Goal: Task Accomplishment & Management: Complete application form

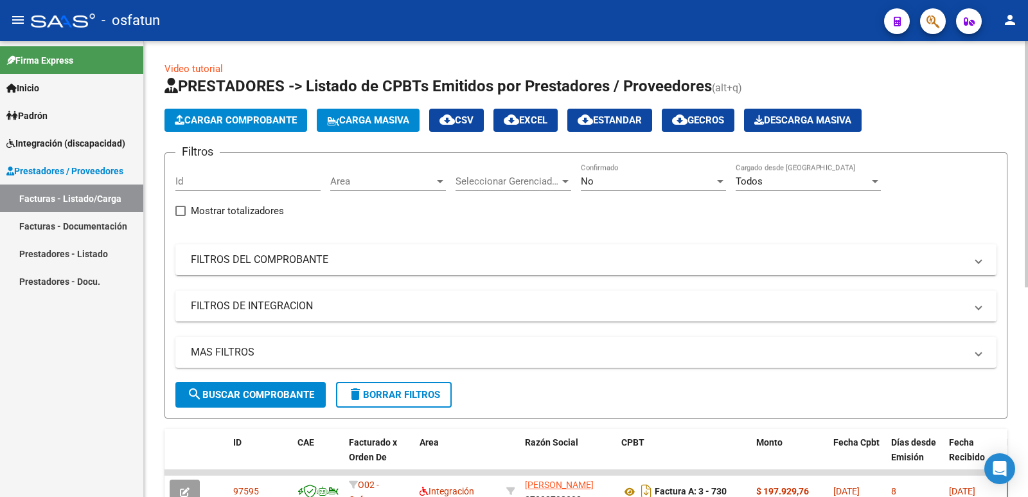
click at [1028, 445] on div at bounding box center [1026, 269] width 3 height 456
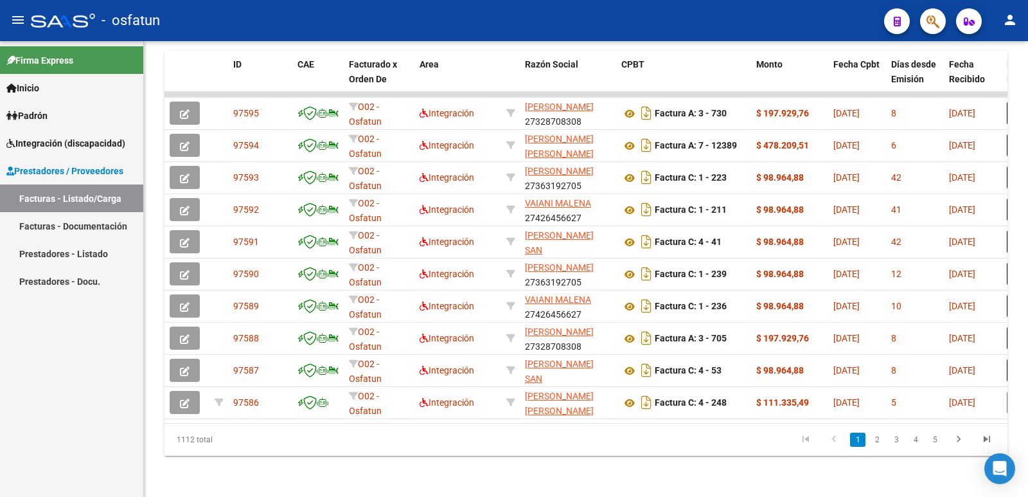
click at [63, 145] on span "Integración (discapacidad)" at bounding box center [65, 143] width 119 height 14
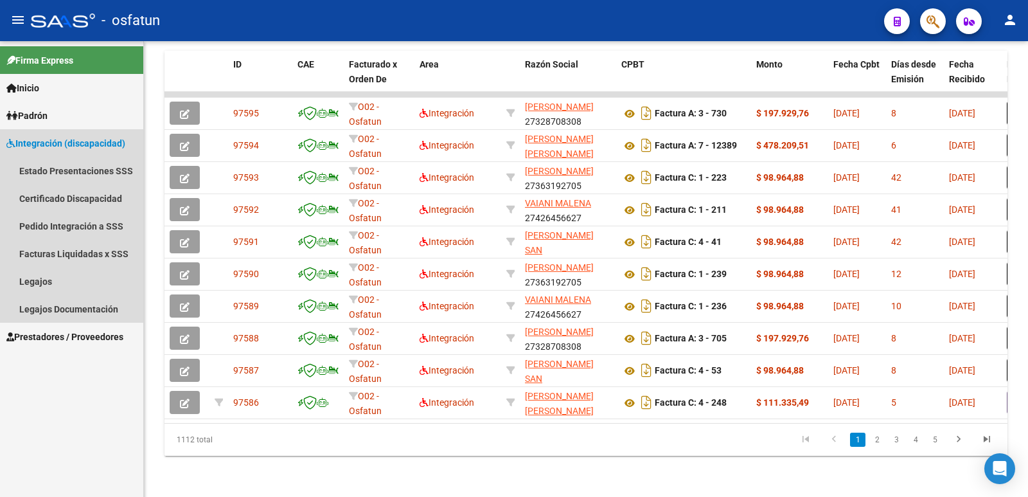
click at [64, 142] on span "Integración (discapacidad)" at bounding box center [65, 143] width 119 height 14
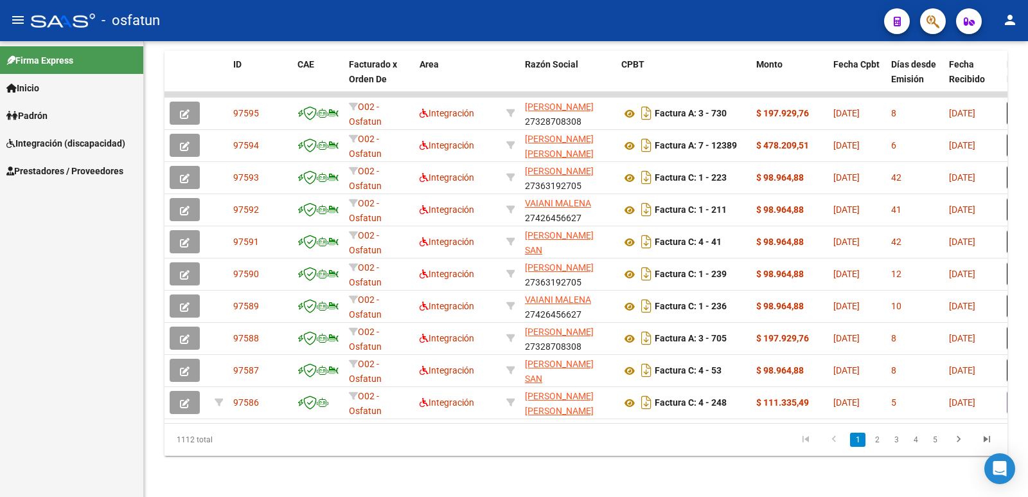
click at [96, 175] on span "Prestadores / Proveedores" at bounding box center [64, 171] width 117 height 14
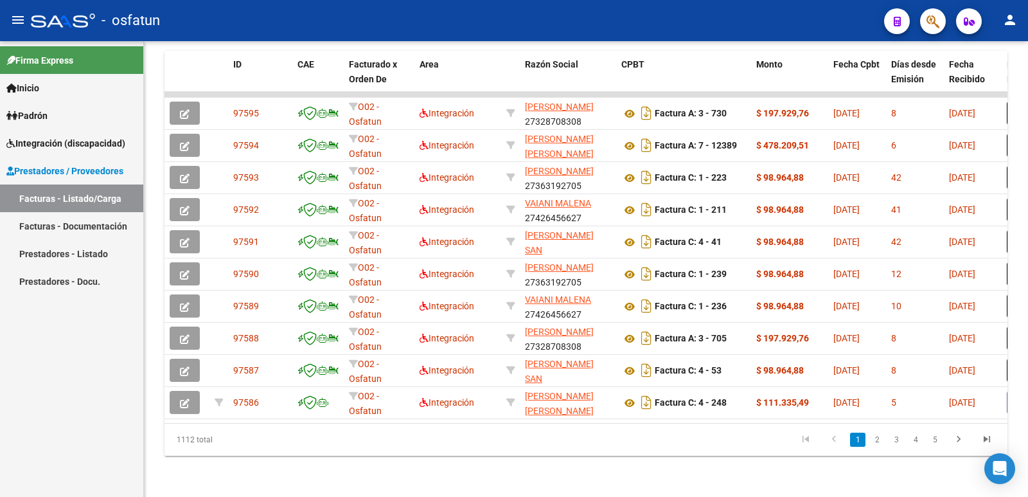
click at [86, 197] on link "Facturas - Listado/Carga" at bounding box center [71, 198] width 143 height 28
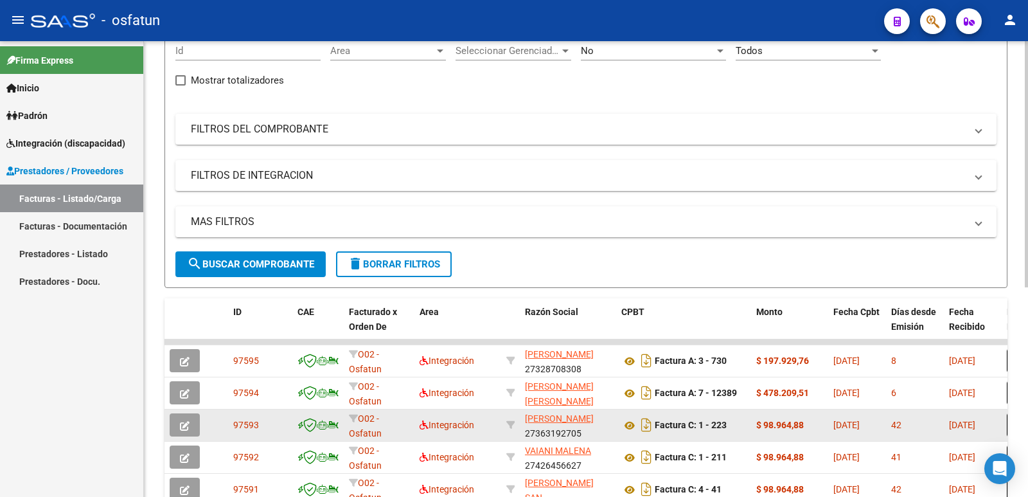
scroll to position [0, 0]
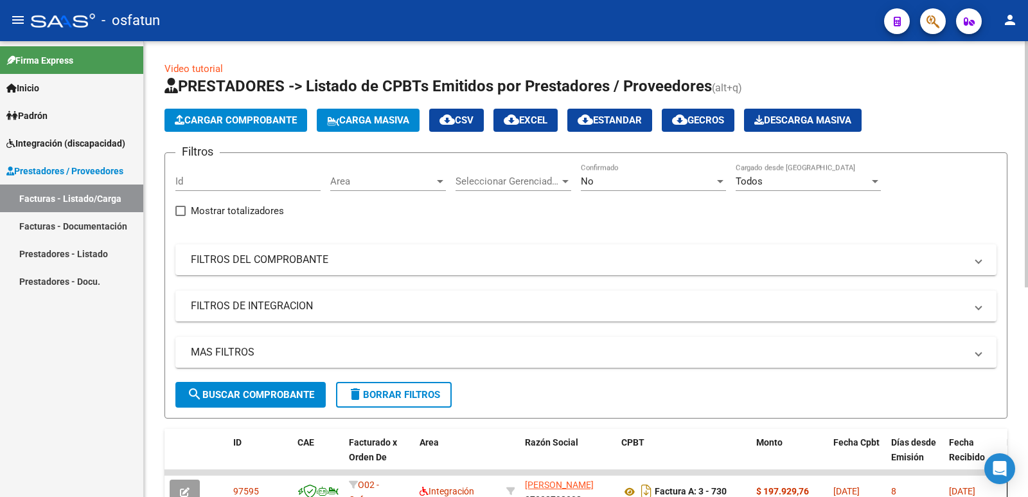
click at [287, 115] on span "Cargar Comprobante" at bounding box center [236, 120] width 122 height 12
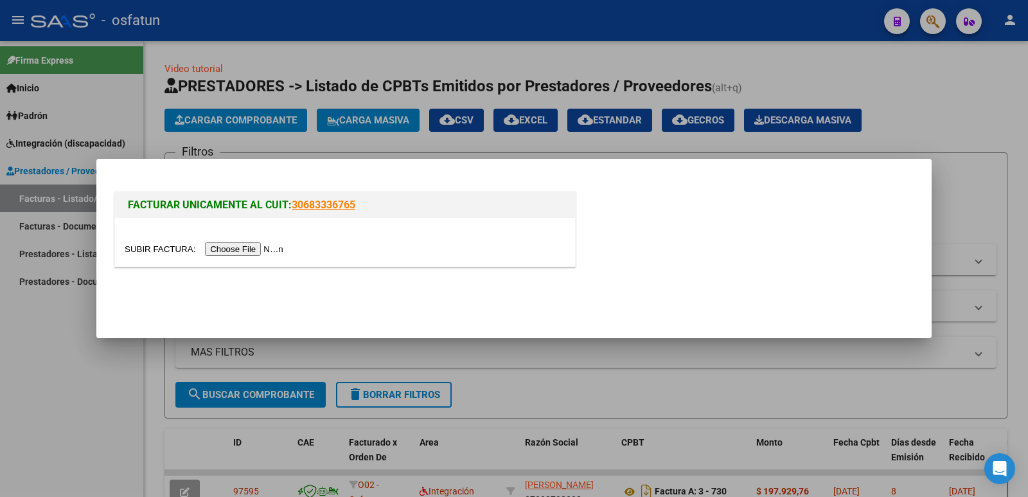
click at [270, 254] on input "file" at bounding box center [206, 248] width 163 height 13
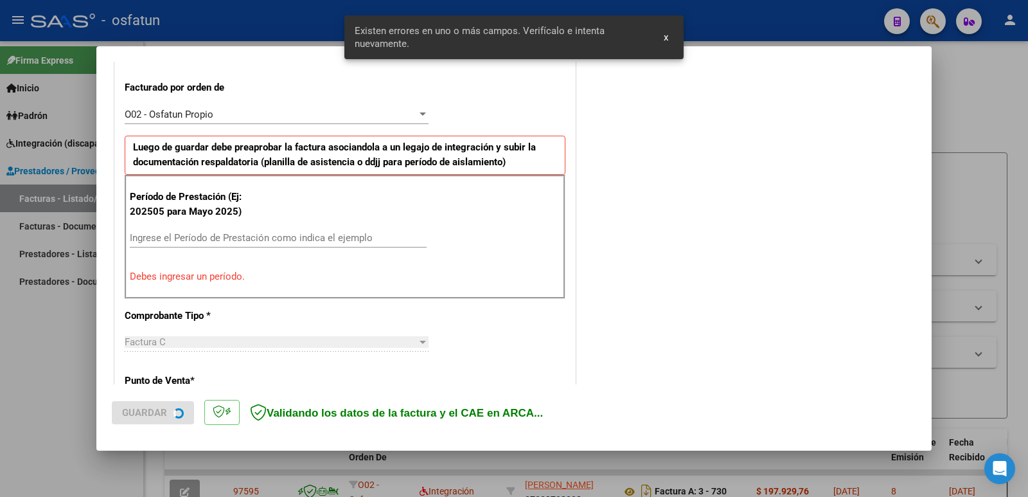
scroll to position [351, 0]
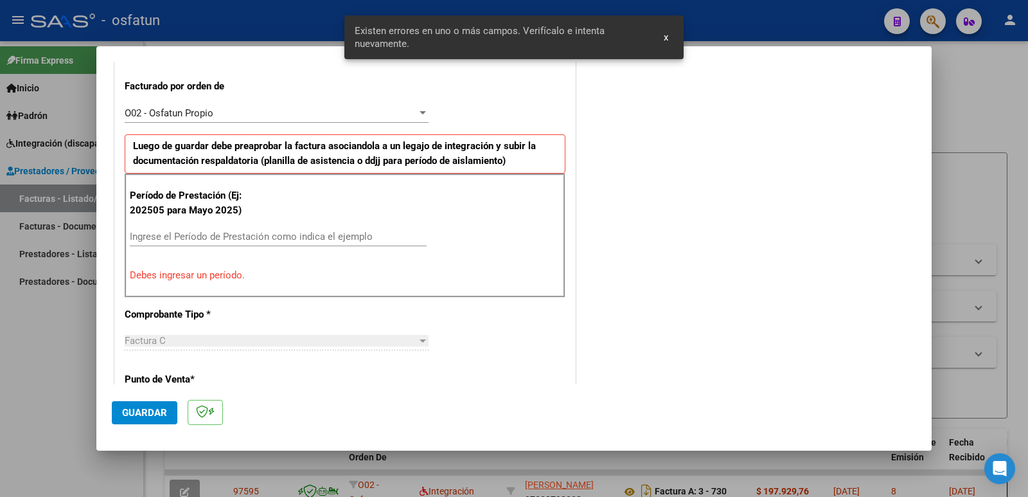
click at [290, 236] on input "Ingrese el Período de Prestación como indica el ejemplo" at bounding box center [278, 237] width 297 height 12
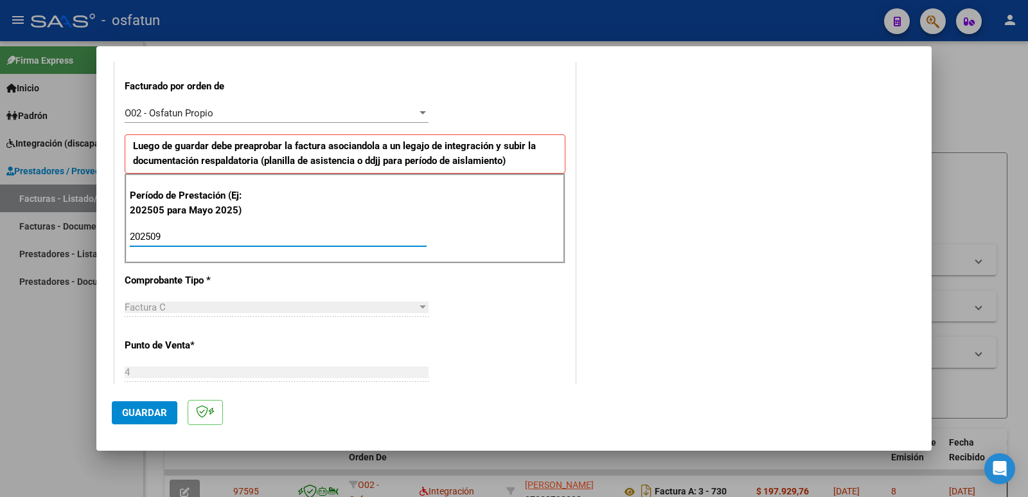
type input "202509"
click at [138, 412] on span "Guardar" at bounding box center [144, 413] width 45 height 12
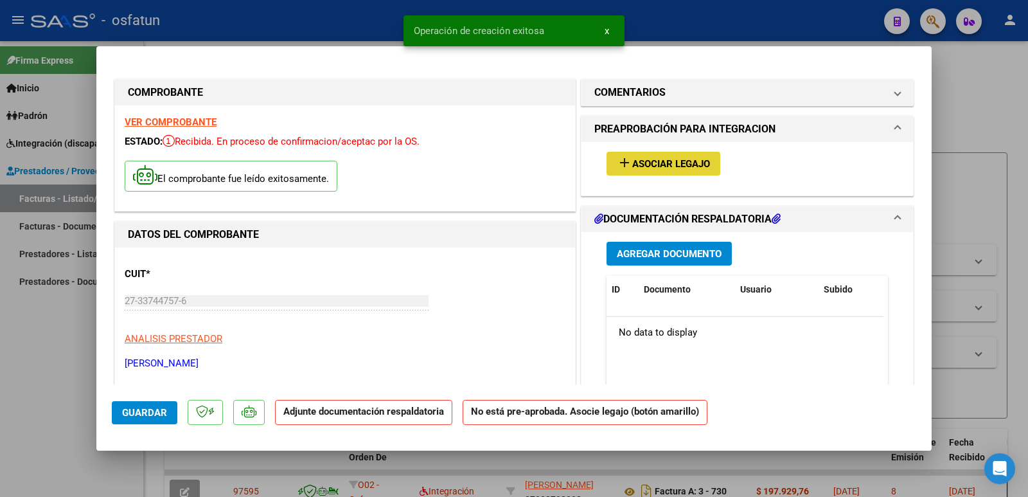
click at [679, 164] on span "Asociar Legajo" at bounding box center [671, 164] width 78 height 12
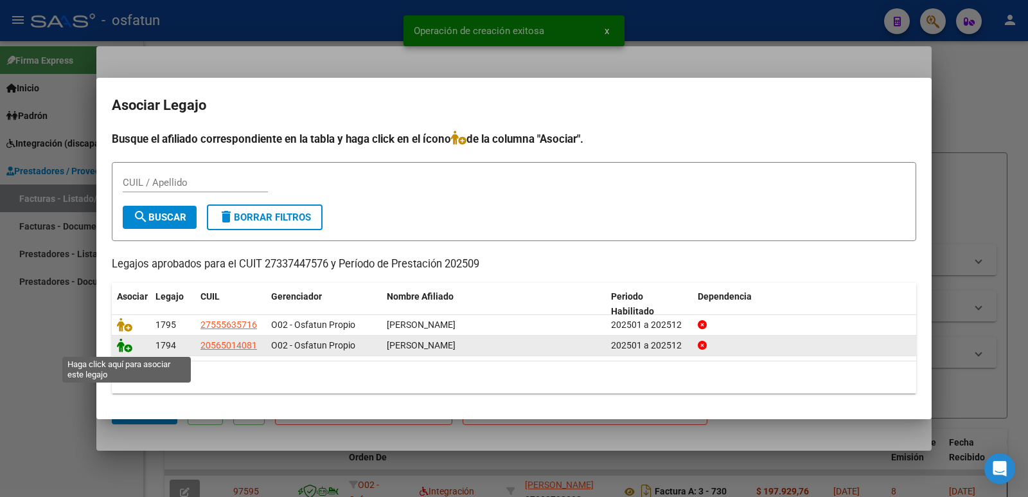
click at [126, 348] on icon at bounding box center [124, 345] width 15 height 14
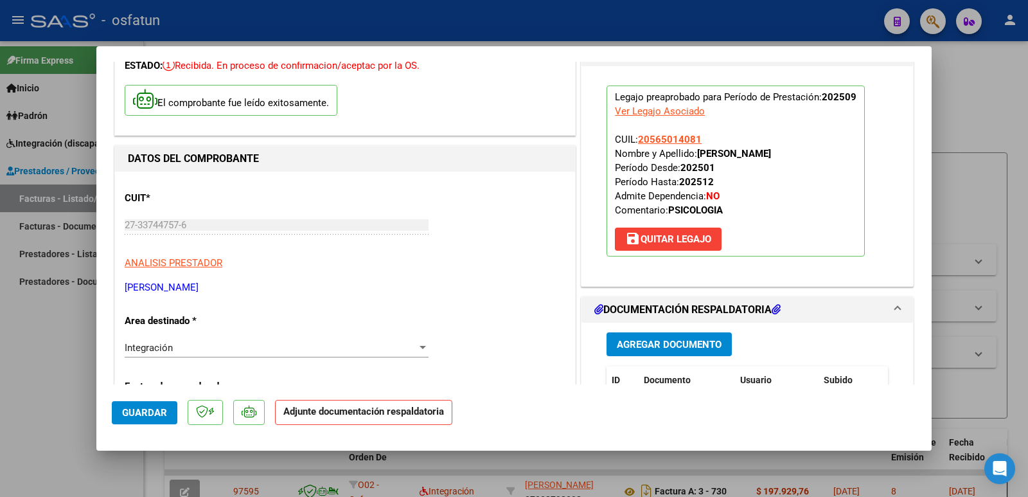
scroll to position [193, 0]
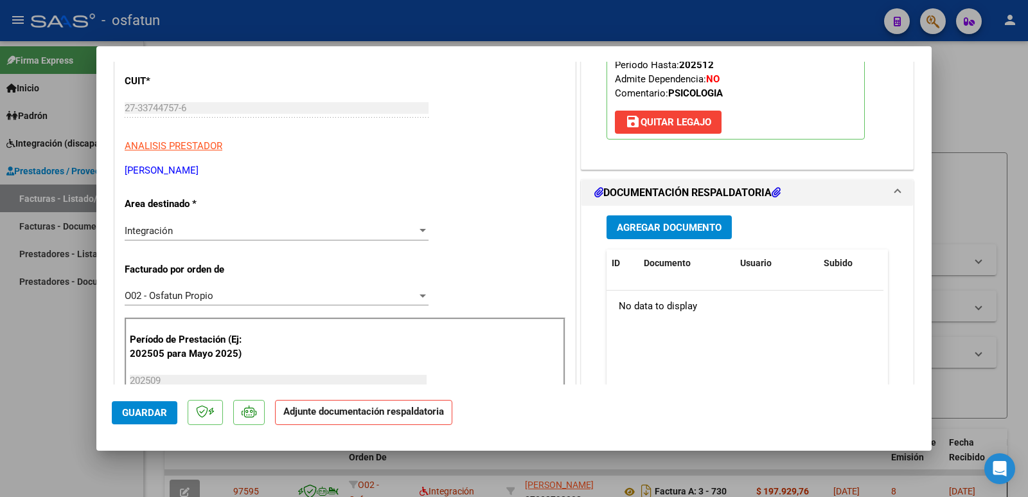
click at [638, 226] on span "Agregar Documento" at bounding box center [669, 228] width 105 height 12
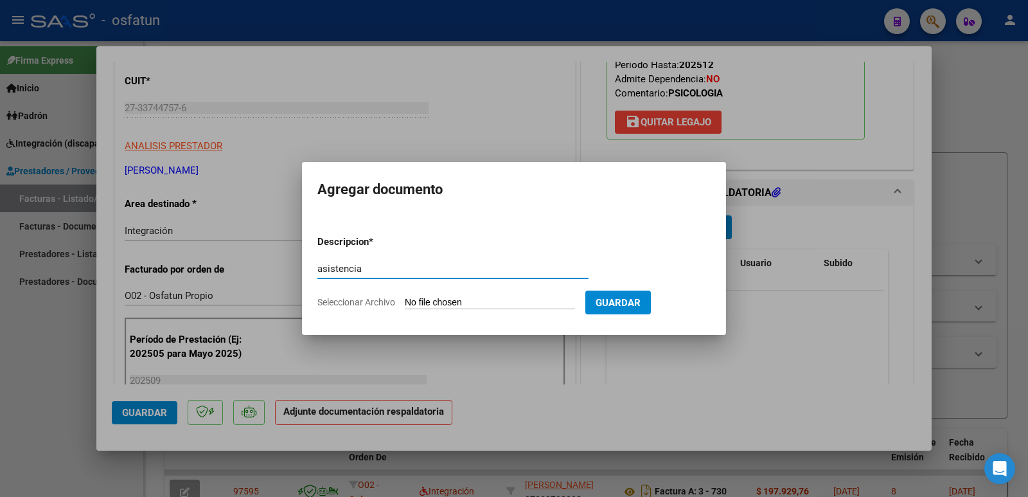
type input "asistencia"
click at [438, 301] on input "Seleccionar Archivo" at bounding box center [490, 303] width 170 height 12
type input "C:\fakepath\Planilla asistencial 09-25 [PERSON_NAME].pdf"
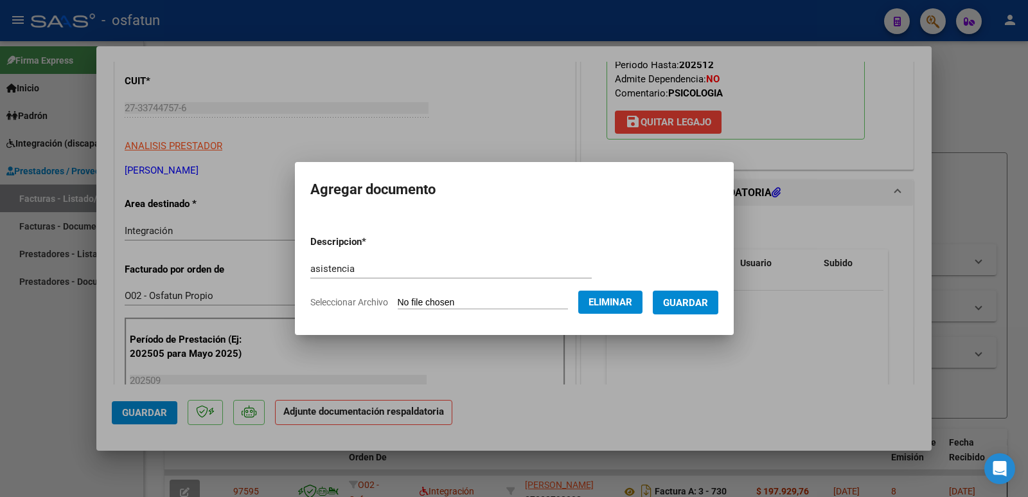
click at [691, 310] on button "Guardar" at bounding box center [686, 302] width 66 height 24
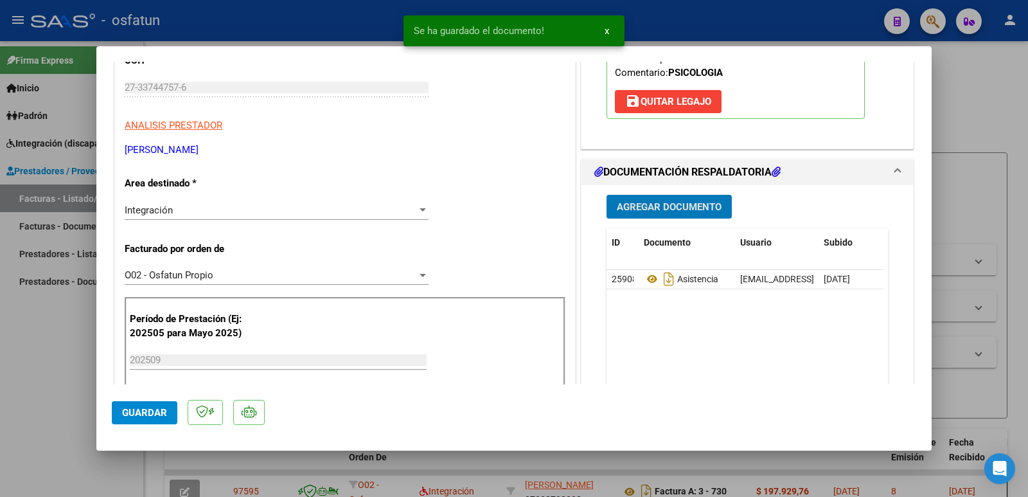
scroll to position [257, 0]
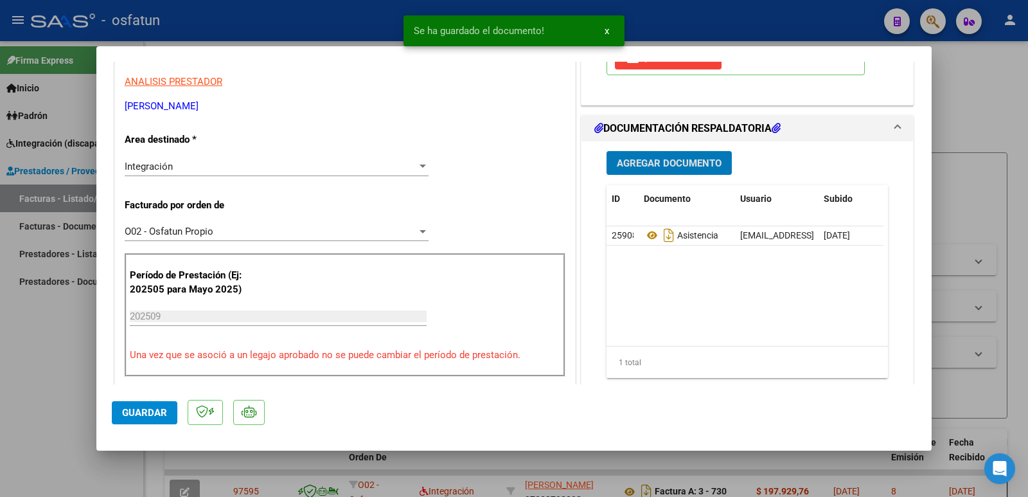
click at [136, 417] on span "Guardar" at bounding box center [144, 413] width 45 height 12
click at [110, 419] on mat-dialog-container "COMPROBANTE VER COMPROBANTE ESTADO: Recibida. En proceso de confirmacion/acepta…" at bounding box center [514, 248] width 836 height 404
click at [147, 409] on span "Guardar" at bounding box center [144, 413] width 45 height 12
click at [154, 404] on button "Guardar" at bounding box center [145, 412] width 66 height 23
click at [65, 361] on div at bounding box center [514, 248] width 1028 height 497
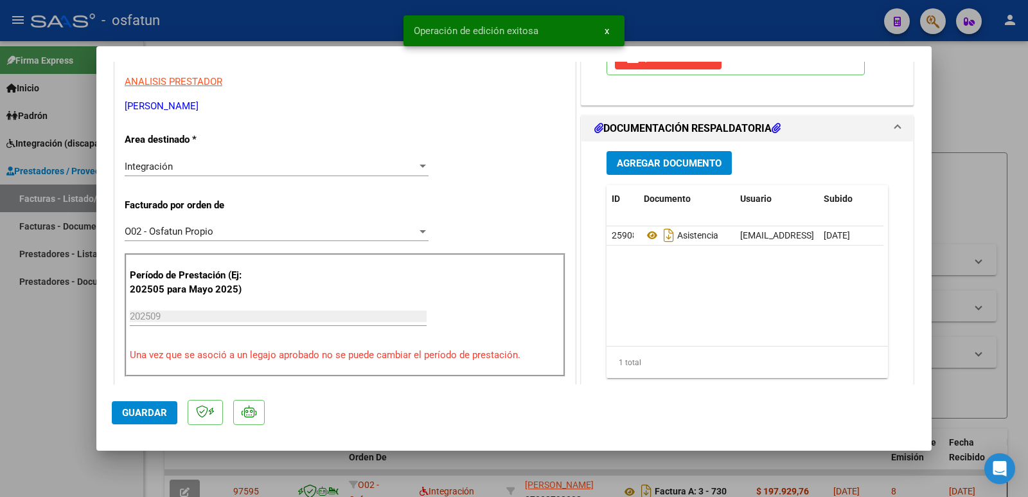
type input "$ 0,00"
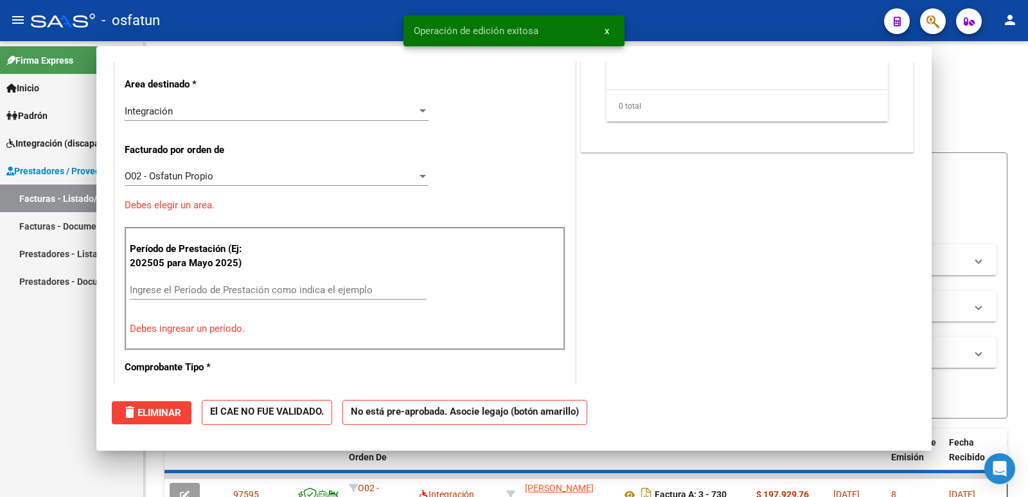
scroll to position [218, 0]
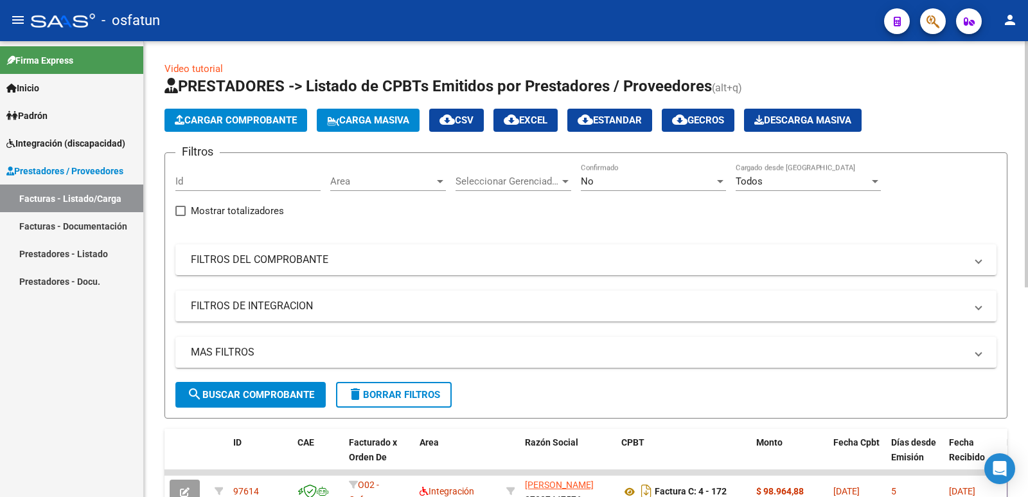
click at [267, 125] on span "Cargar Comprobante" at bounding box center [236, 120] width 122 height 12
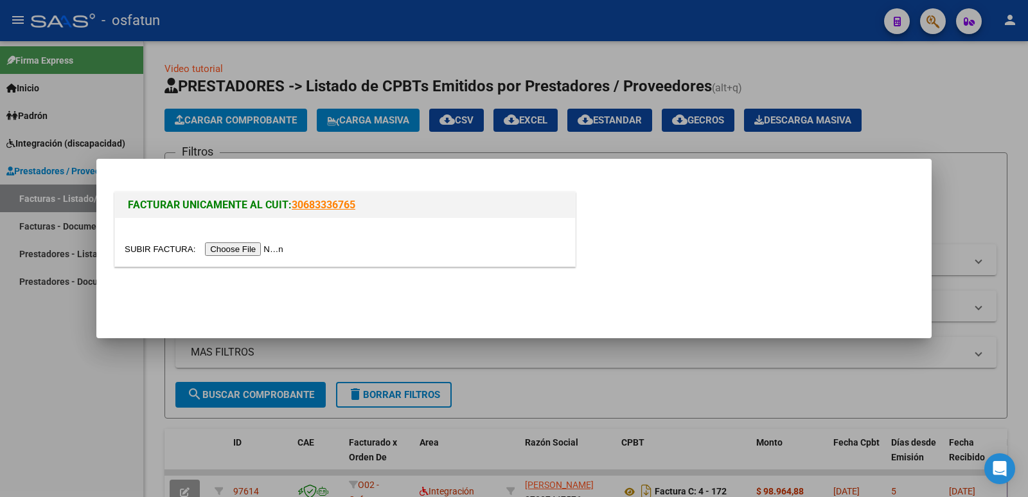
click at [238, 245] on input "file" at bounding box center [206, 248] width 163 height 13
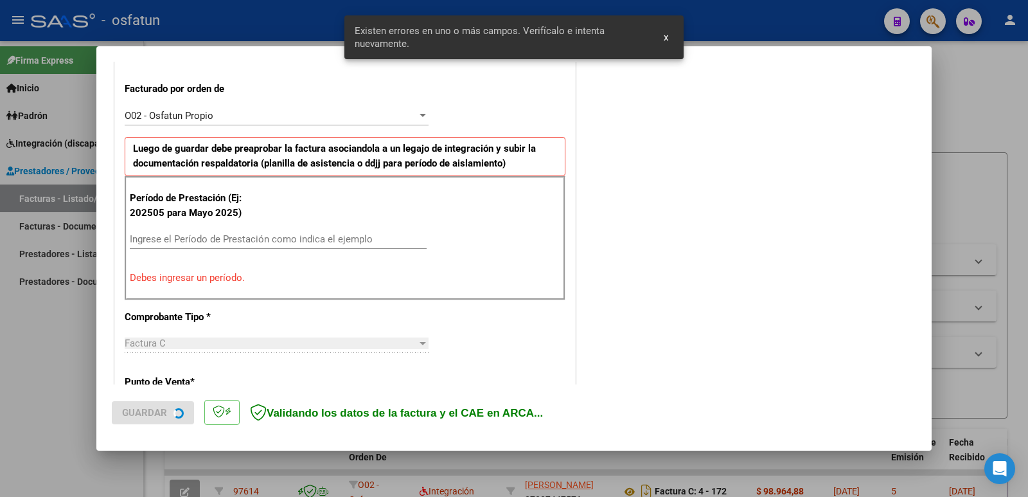
scroll to position [351, 0]
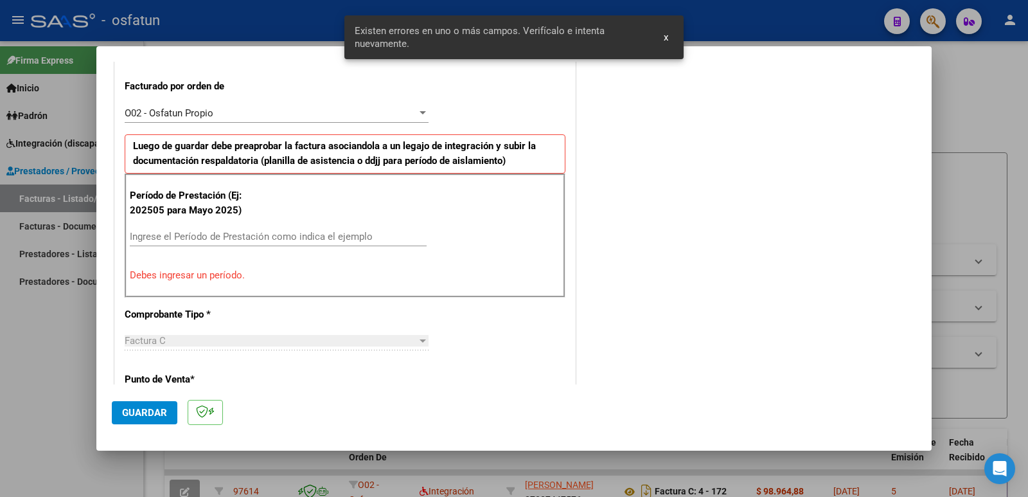
click at [258, 237] on input "Ingrese el Período de Prestación como indica el ejemplo" at bounding box center [278, 237] width 297 height 12
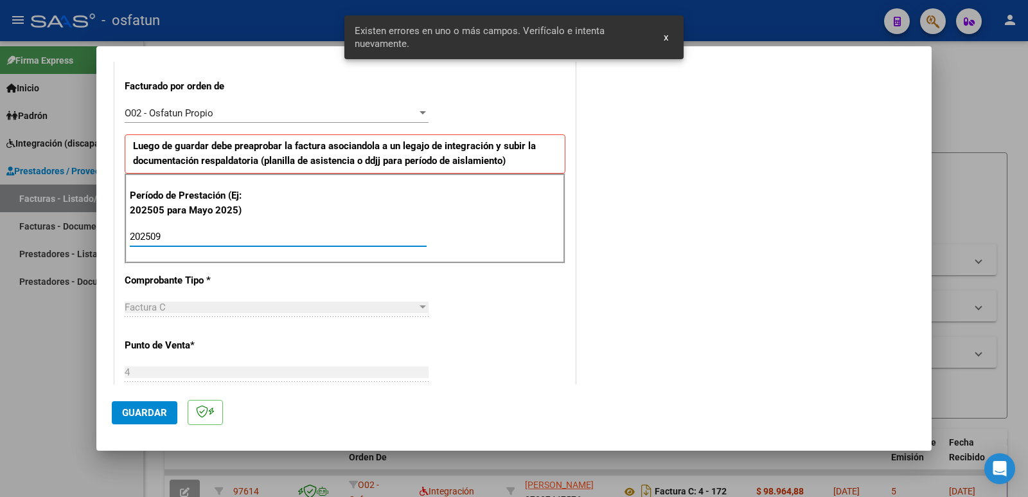
type input "202509"
click at [116, 416] on button "Guardar" at bounding box center [145, 412] width 66 height 23
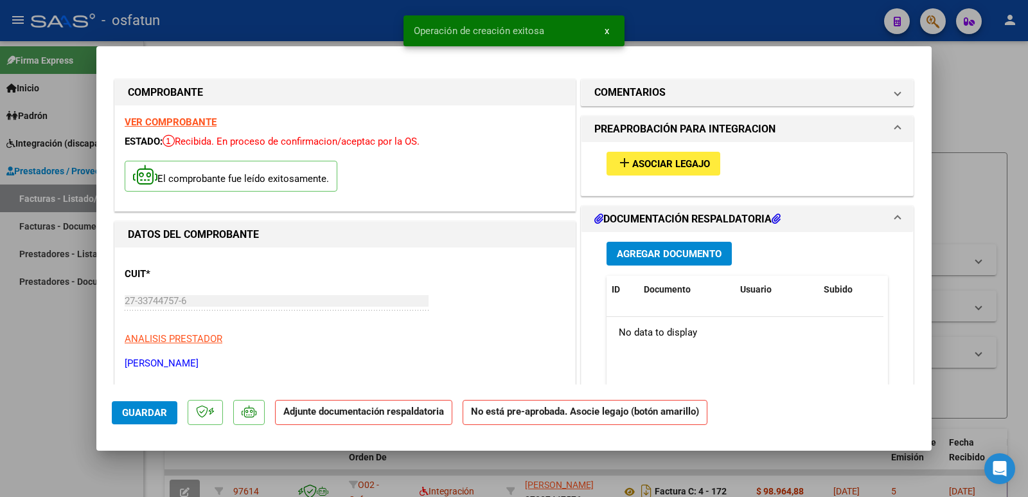
click at [667, 156] on button "add Asociar Legajo" at bounding box center [664, 164] width 114 height 24
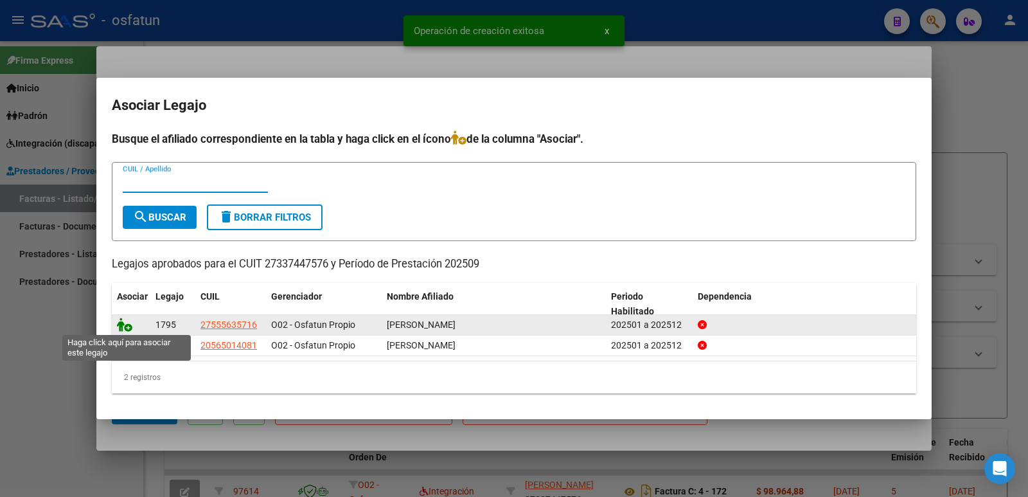
click at [120, 321] on icon at bounding box center [124, 324] width 15 height 14
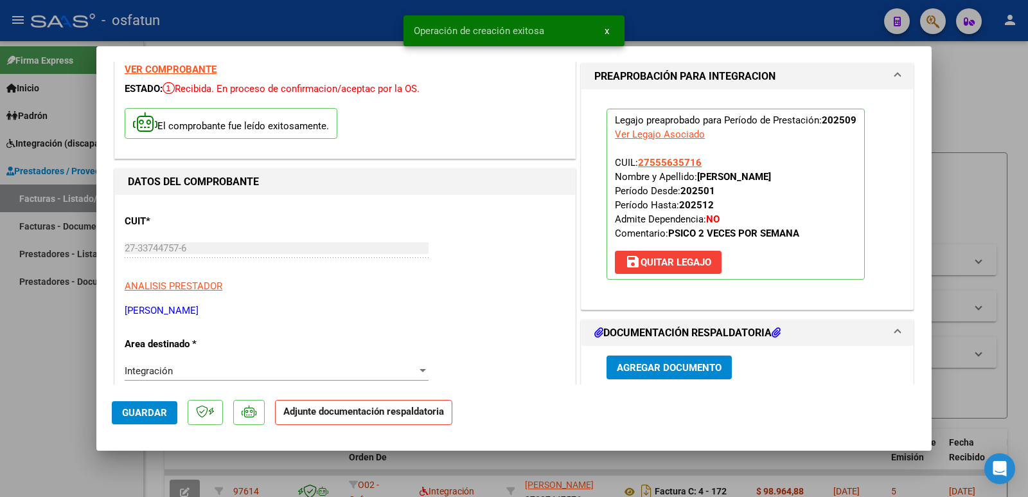
scroll to position [129, 0]
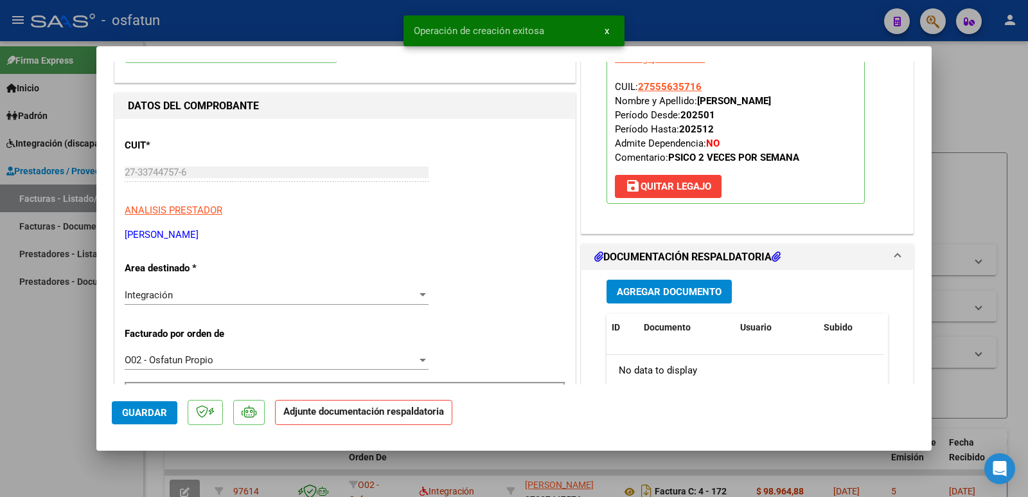
click at [645, 294] on span "Agregar Documento" at bounding box center [669, 292] width 105 height 12
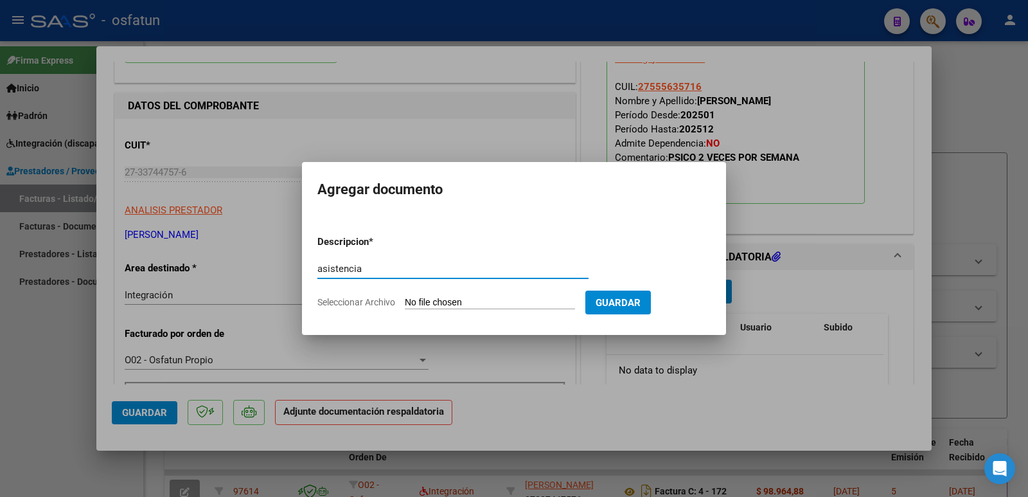
type input "asistencia"
click at [458, 308] on input "Seleccionar Archivo" at bounding box center [490, 303] width 170 height 12
type input "C:\fakepath\Planilla asistencial 09-25 [PERSON_NAME].pdf"
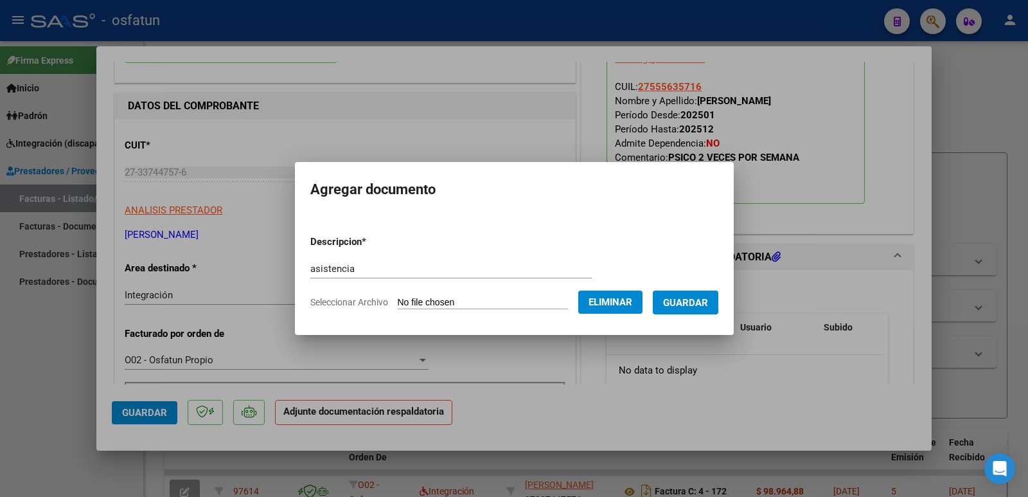
click at [701, 305] on span "Guardar" at bounding box center [685, 303] width 45 height 12
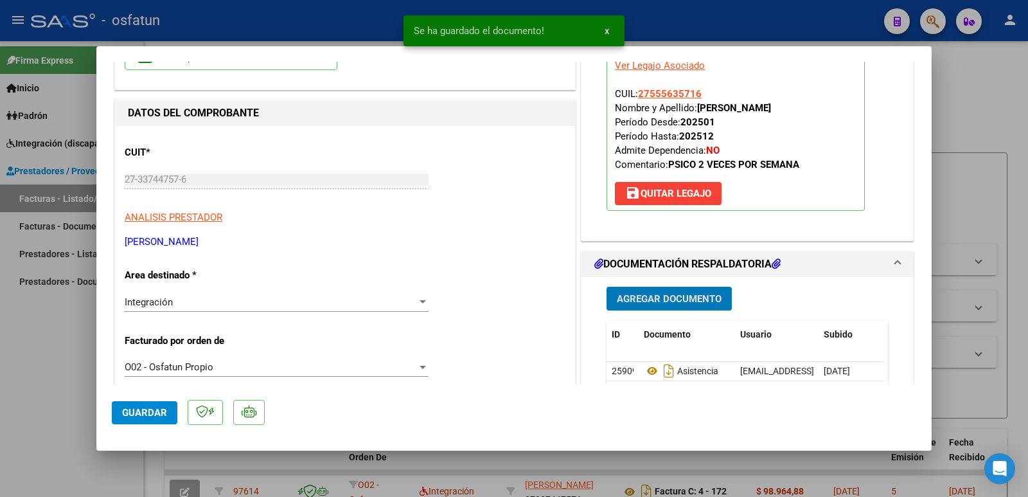
scroll to position [0, 0]
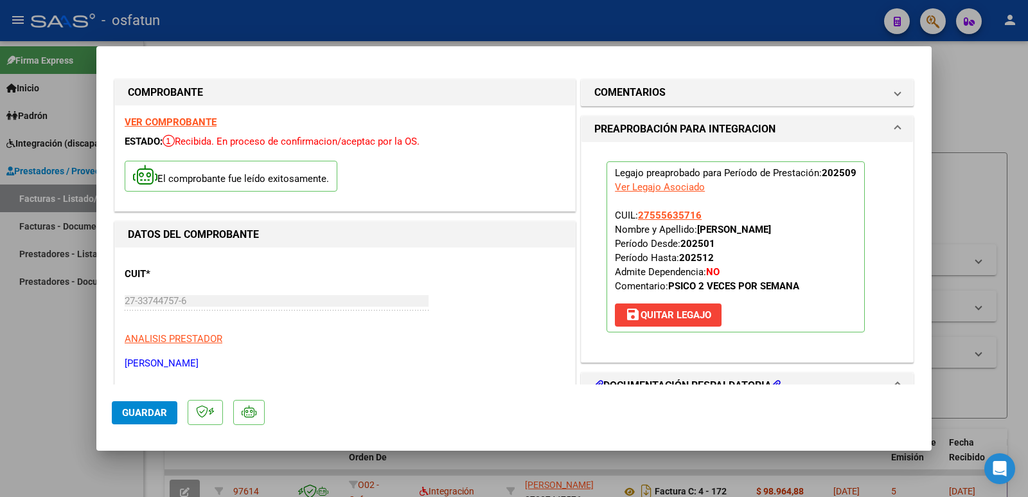
click at [151, 415] on span "Guardar" at bounding box center [144, 413] width 45 height 12
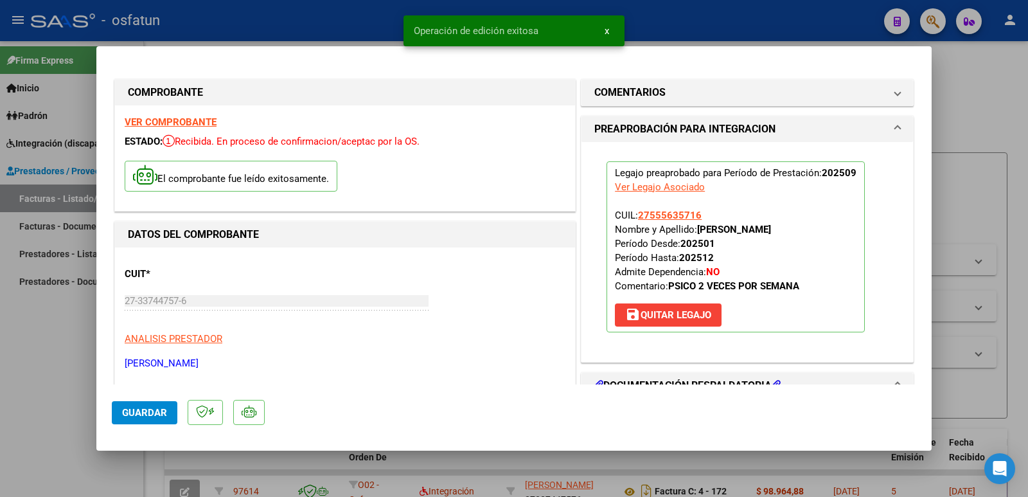
click at [151, 411] on span "Guardar" at bounding box center [144, 413] width 45 height 12
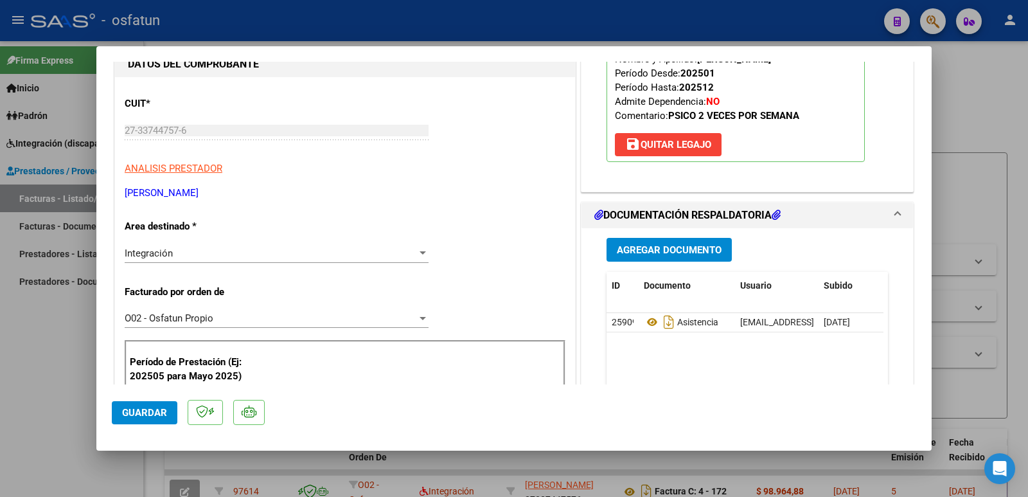
scroll to position [257, 0]
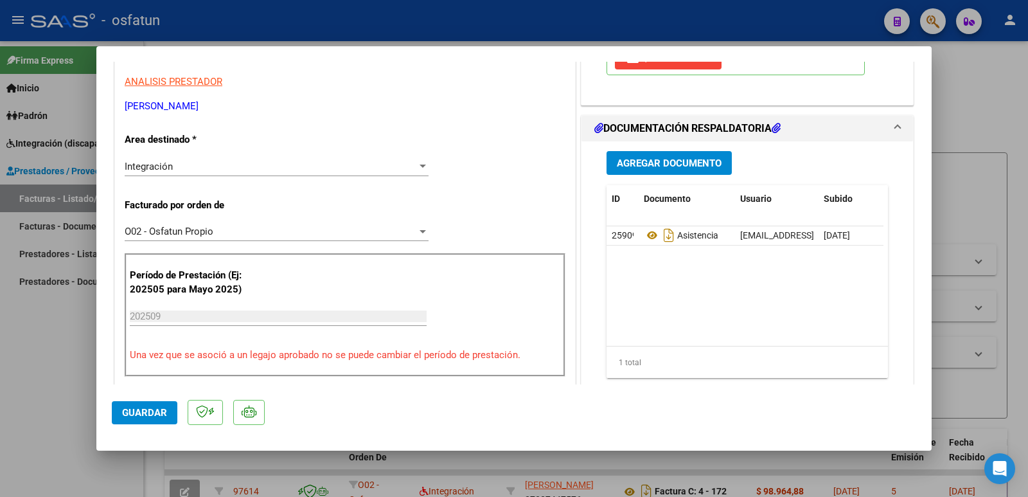
click at [173, 414] on button "Guardar" at bounding box center [145, 412] width 66 height 23
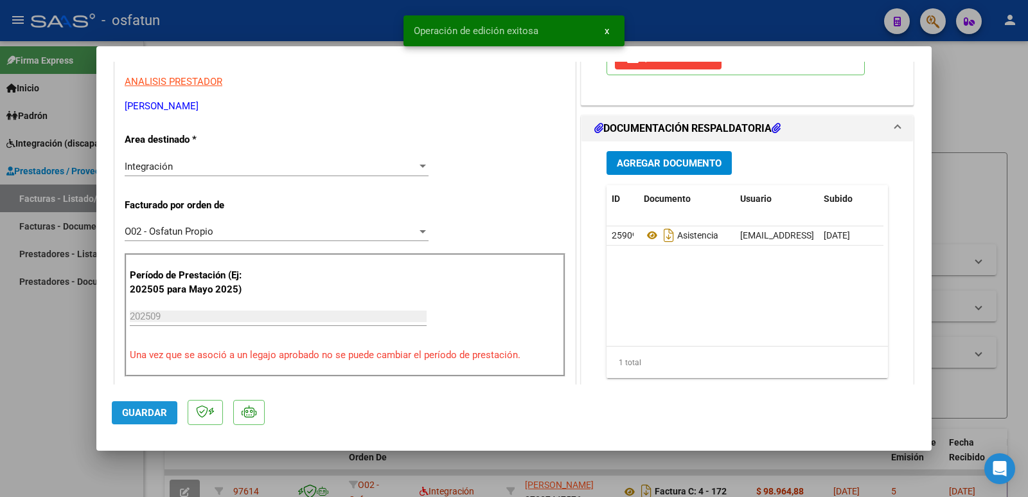
click at [172, 414] on button "Guardar" at bounding box center [145, 412] width 66 height 23
click at [172, 413] on button "Guardar" at bounding box center [145, 412] width 66 height 23
click at [57, 384] on div at bounding box center [514, 248] width 1028 height 497
type input "$ 0,00"
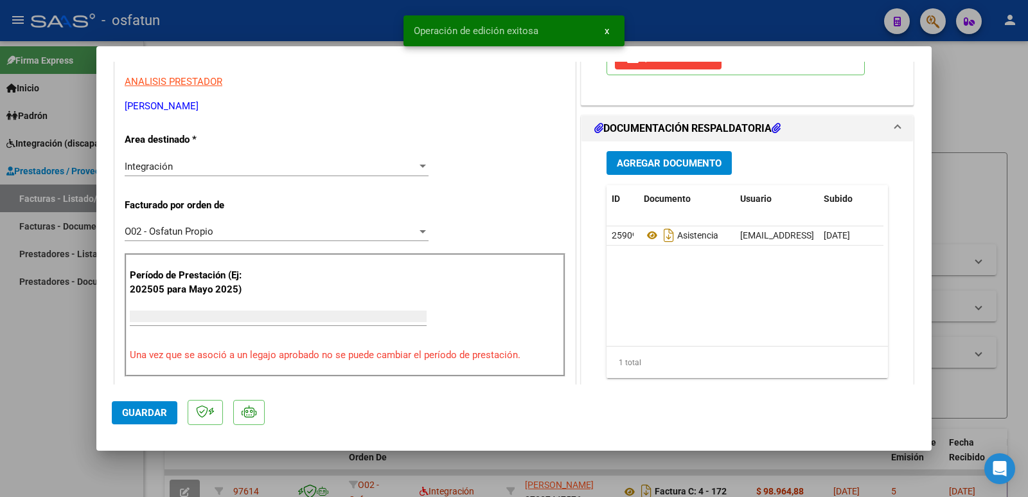
scroll to position [0, 0]
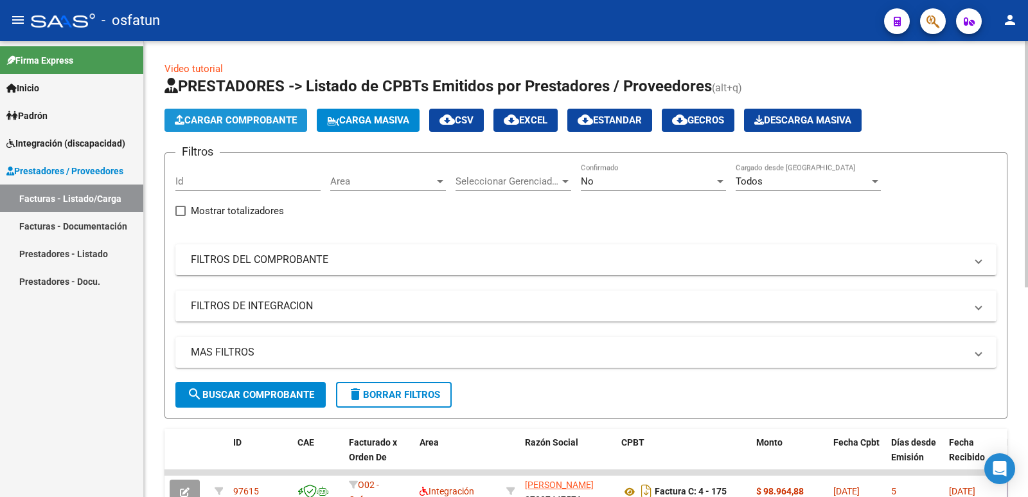
click at [247, 116] on span "Cargar Comprobante" at bounding box center [236, 120] width 122 height 12
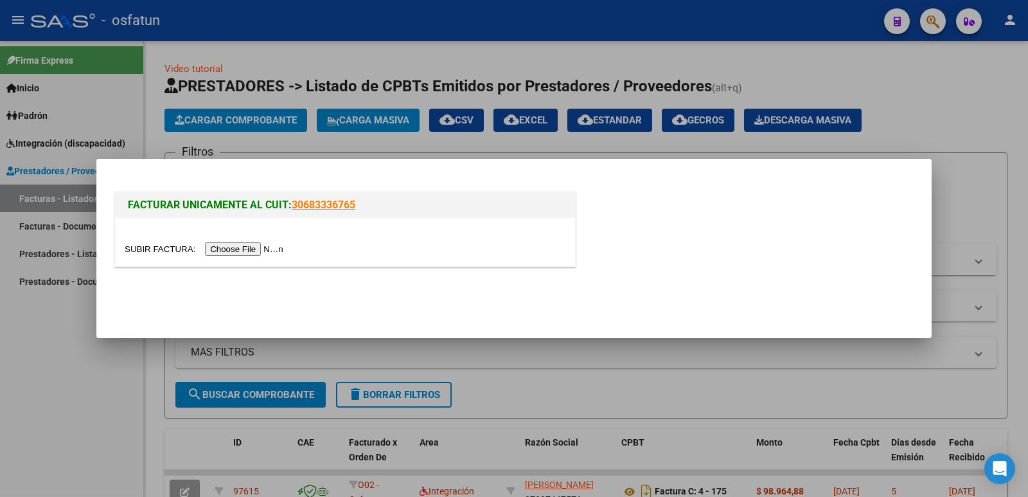
click at [256, 245] on input "file" at bounding box center [206, 248] width 163 height 13
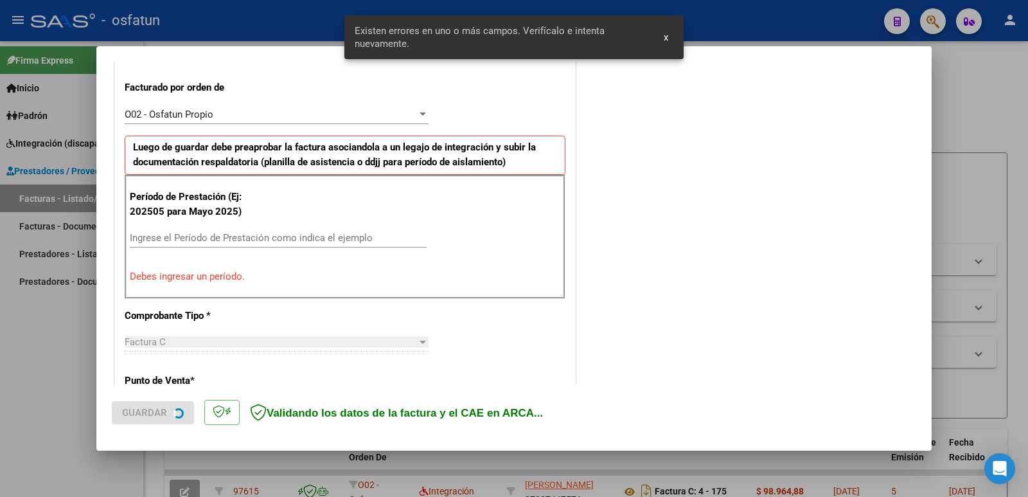
scroll to position [351, 0]
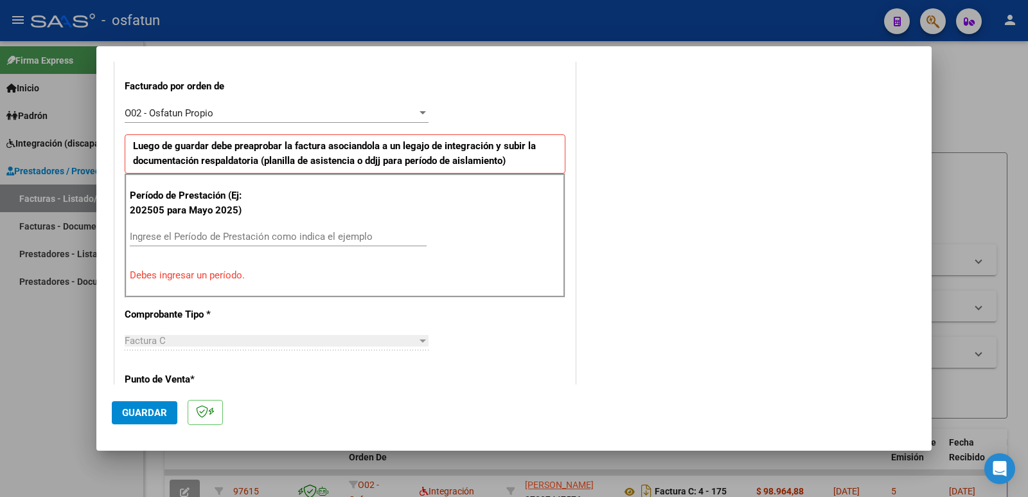
click at [292, 230] on div "Ingrese el Período de Prestación como indica el ejemplo" at bounding box center [278, 236] width 297 height 19
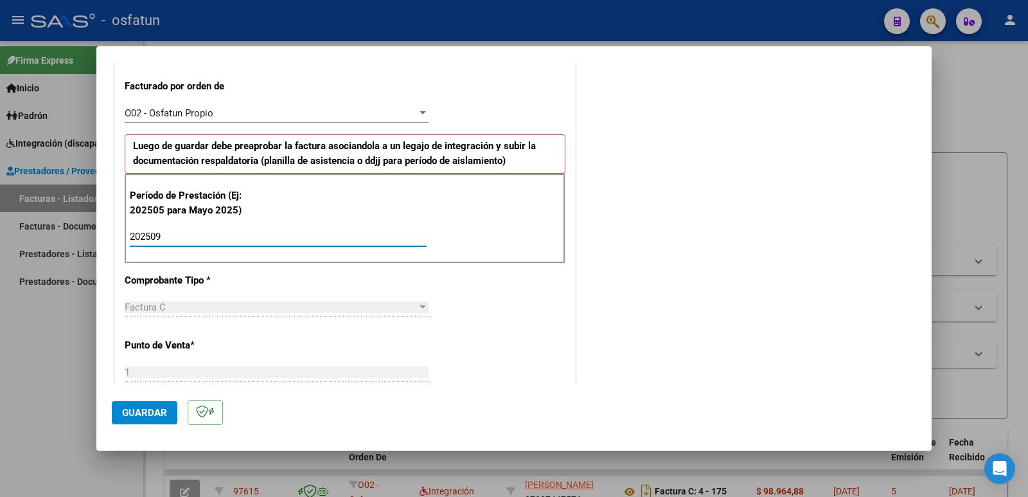
type input "202509"
click at [149, 410] on span "Guardar" at bounding box center [144, 413] width 45 height 12
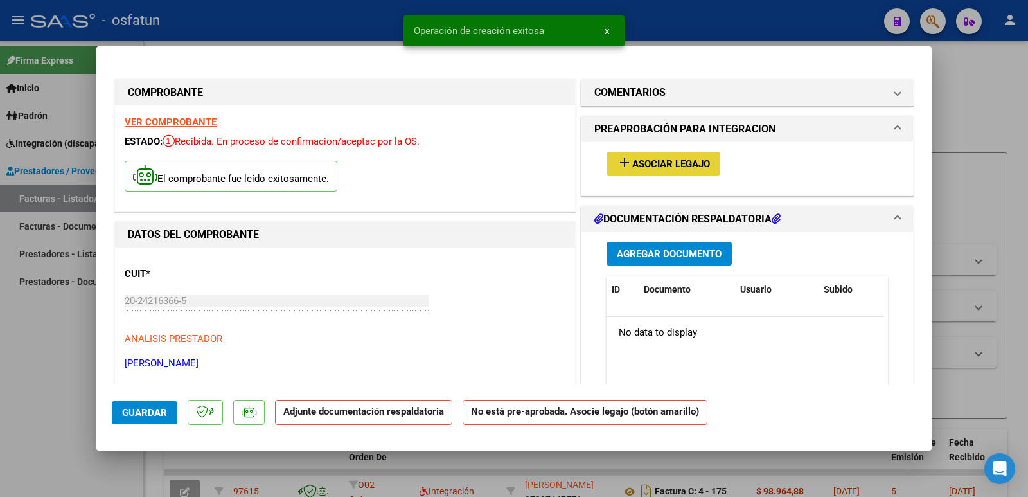
click at [674, 165] on span "Asociar Legajo" at bounding box center [671, 164] width 78 height 12
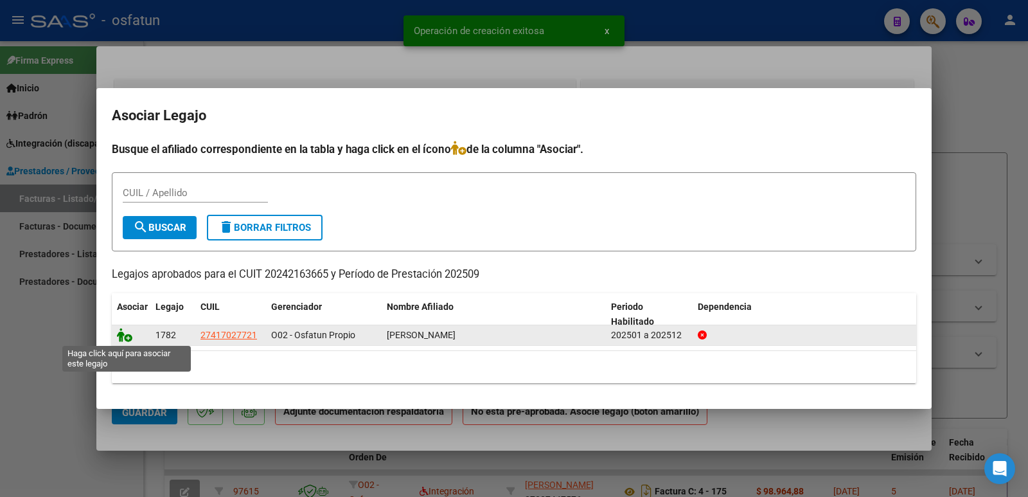
click at [123, 335] on icon at bounding box center [124, 335] width 15 height 14
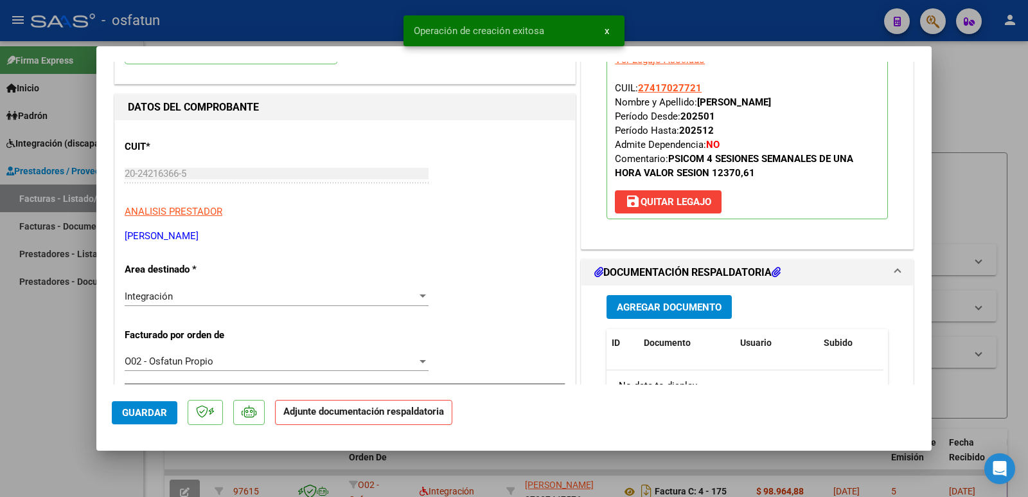
scroll to position [129, 0]
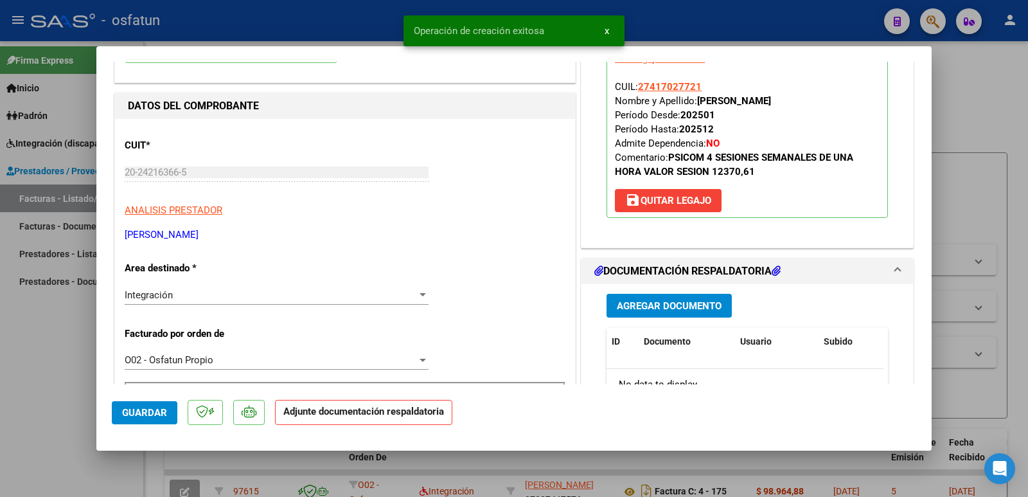
click at [671, 307] on span "Agregar Documento" at bounding box center [669, 306] width 105 height 12
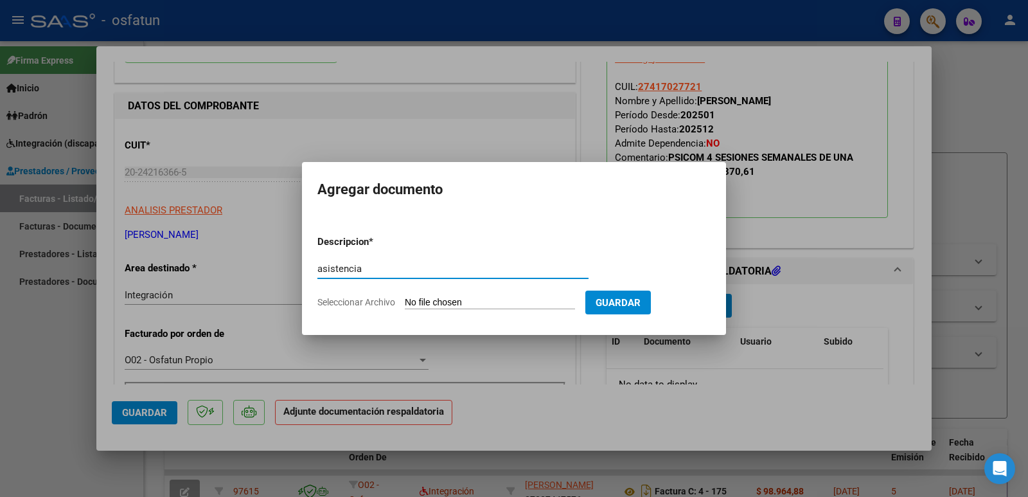
type input "asistencia"
click at [447, 301] on input "Seleccionar Archivo" at bounding box center [490, 303] width 170 height 12
type input "C:\fakepath\[PERSON_NAME] septiembre 2025-3.pdf"
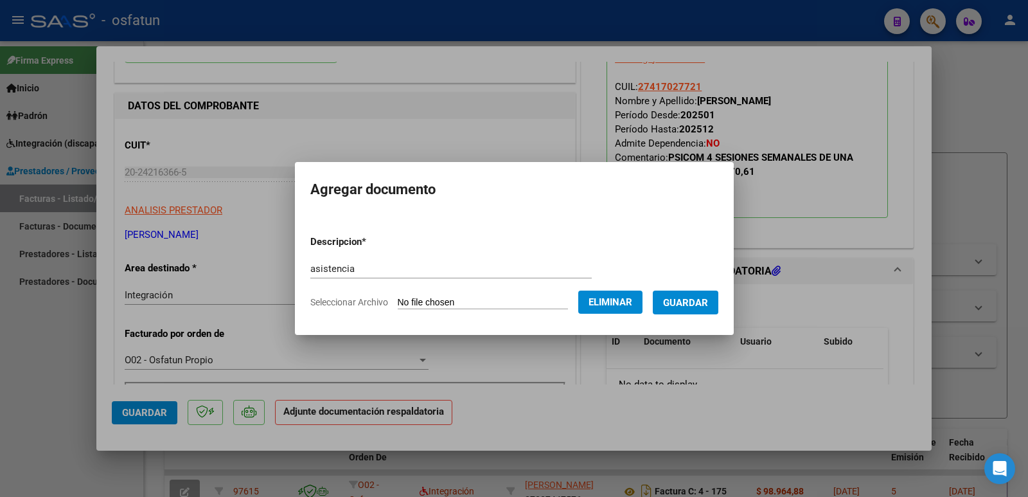
click at [708, 312] on button "Guardar" at bounding box center [686, 302] width 66 height 24
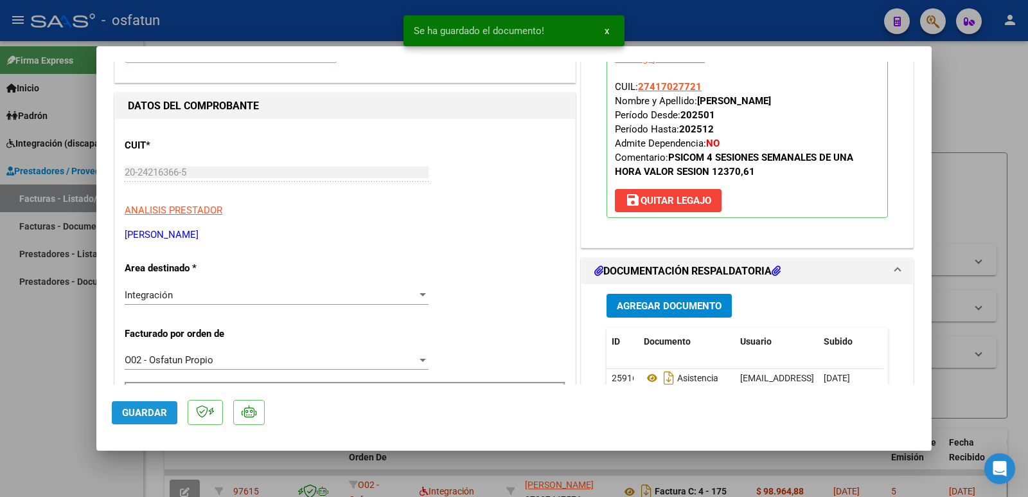
click at [133, 416] on span "Guardar" at bounding box center [144, 413] width 45 height 12
click at [132, 416] on span "Guardar" at bounding box center [144, 413] width 45 height 12
click at [80, 371] on div at bounding box center [514, 248] width 1028 height 497
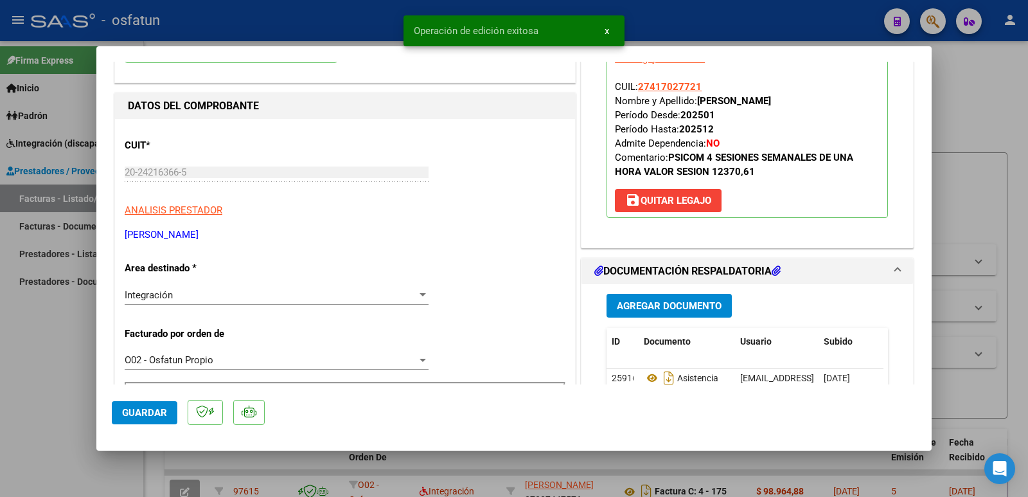
type input "$ 0,00"
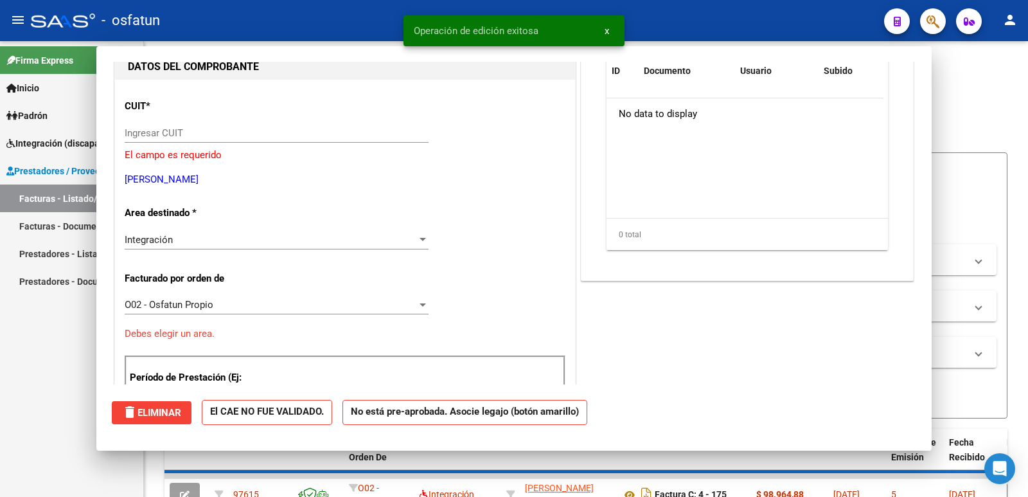
scroll to position [136, 0]
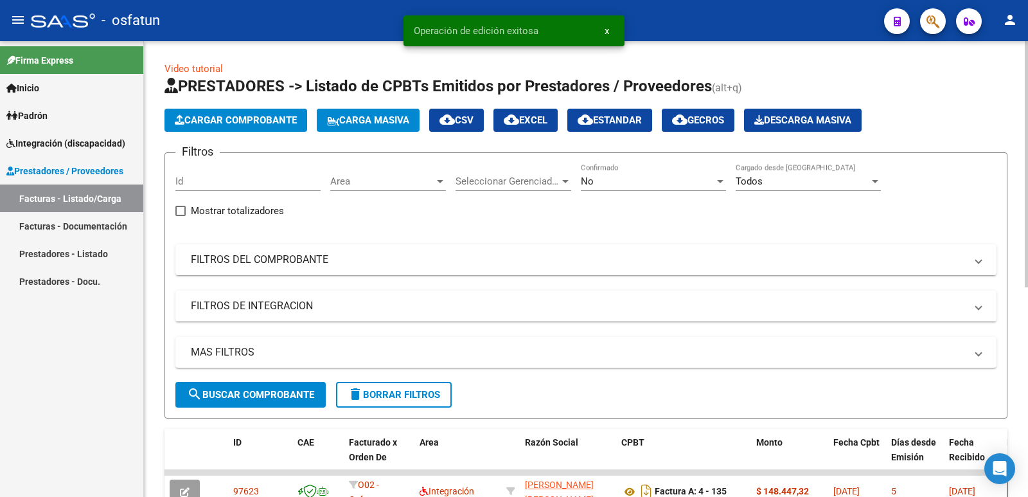
click at [219, 125] on span "Cargar Comprobante" at bounding box center [236, 120] width 122 height 12
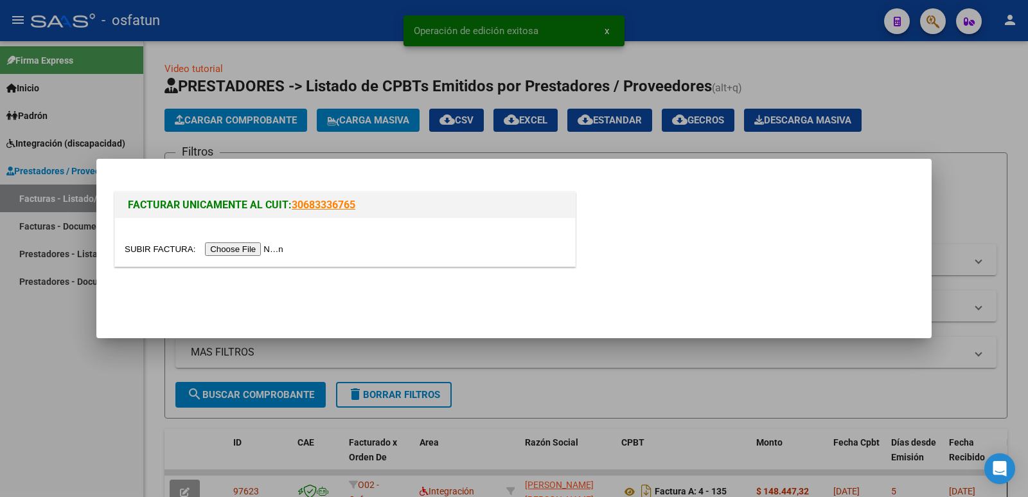
click at [254, 256] on input "file" at bounding box center [206, 248] width 163 height 13
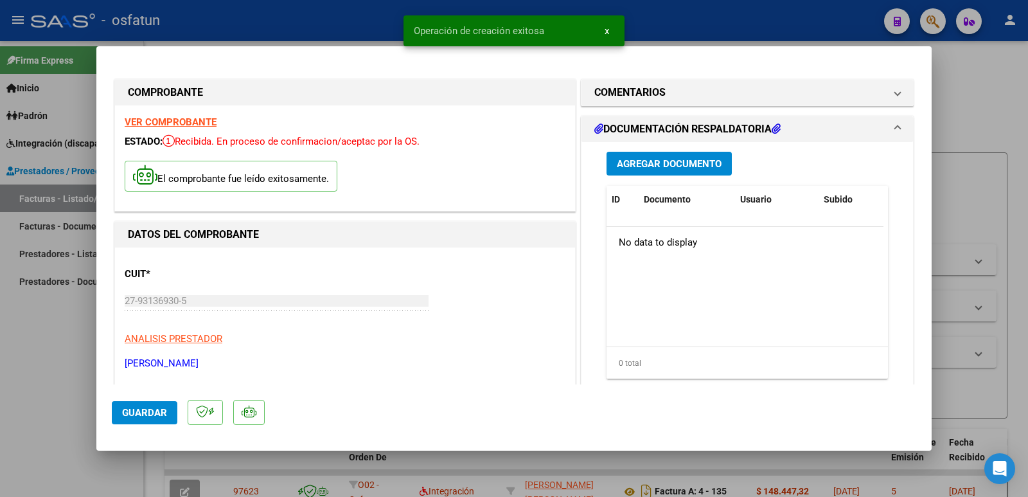
click at [665, 167] on span "Agregar Documento" at bounding box center [669, 164] width 105 height 12
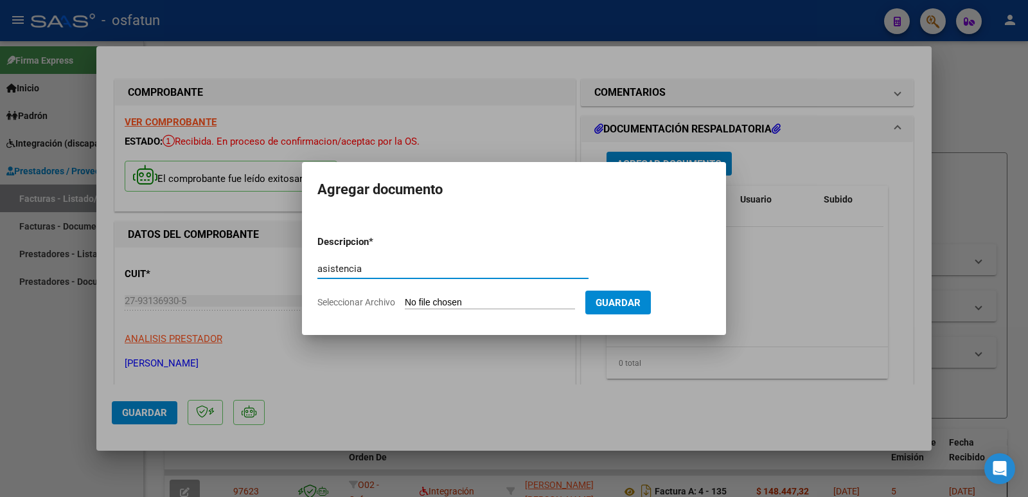
type input "asistencia"
click at [442, 298] on input "Seleccionar Archivo" at bounding box center [490, 303] width 170 height 12
type input "C:\fakepath\[PERSON_NAME] septiembre 2025-7.pdf"
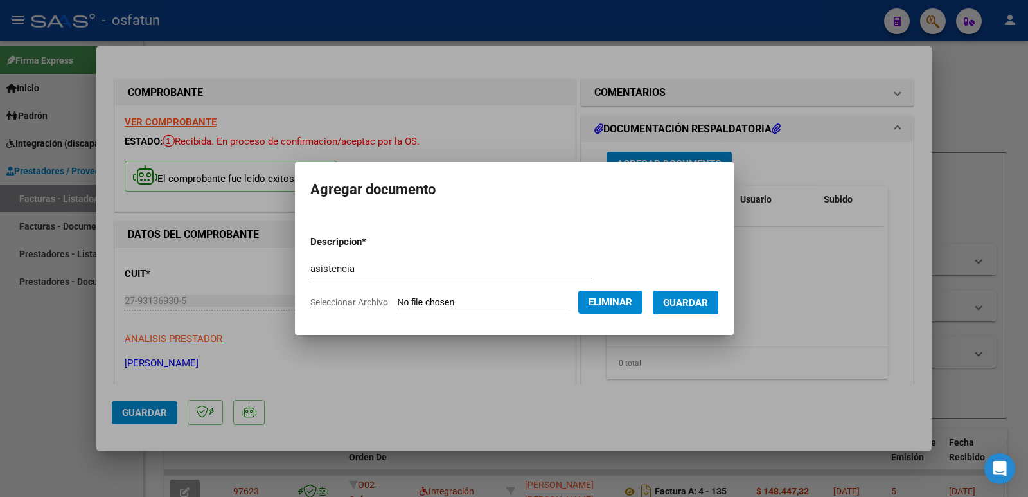
click at [708, 307] on span "Guardar" at bounding box center [685, 303] width 45 height 12
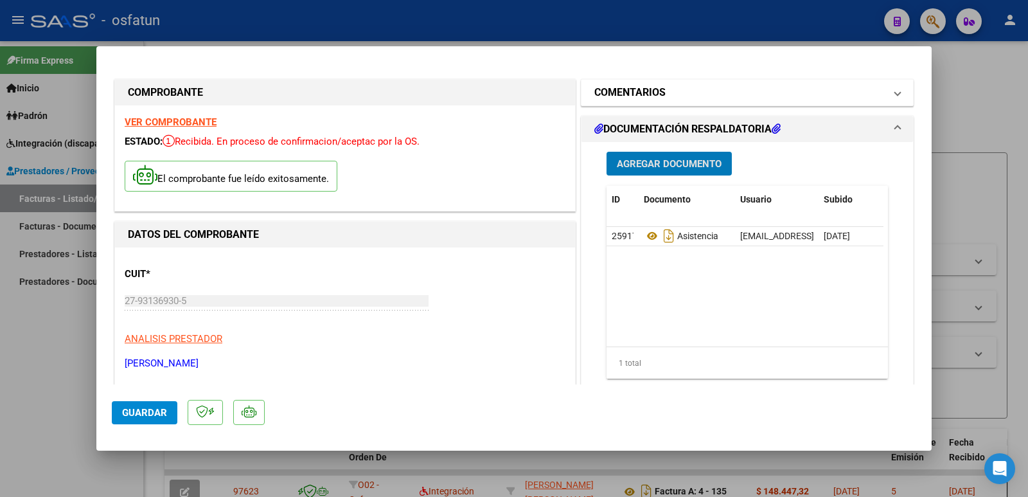
click at [634, 92] on h1 "COMENTARIOS" at bounding box center [629, 92] width 71 height 15
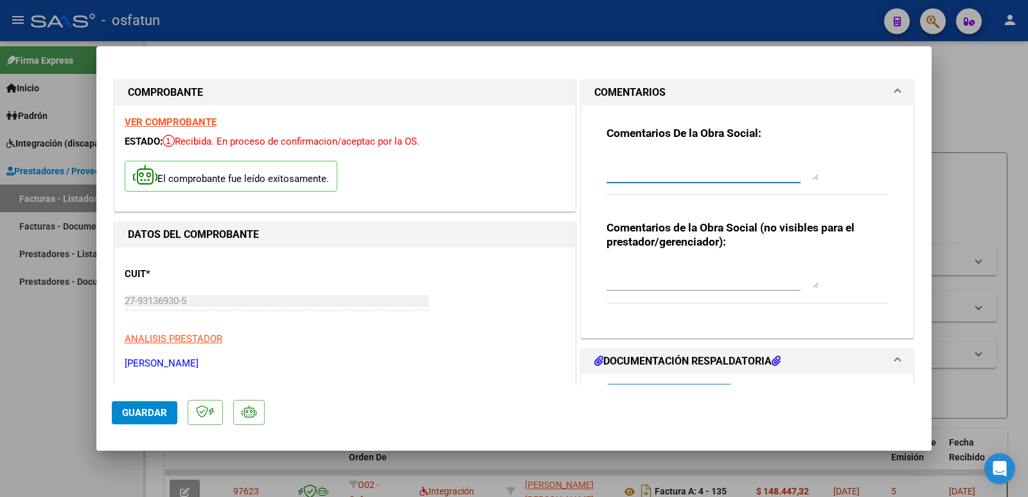
paste textarea "[PERSON_NAME]"
type textarea "[PERSON_NAME]"
drag, startPoint x: 573, startPoint y: 170, endPoint x: 538, endPoint y: 171, distance: 35.4
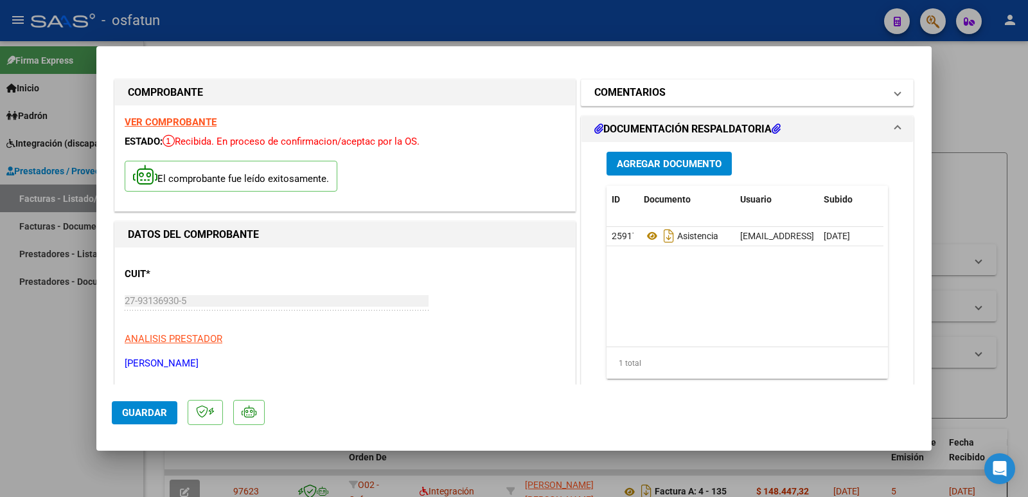
click at [630, 90] on h1 "COMENTARIOS" at bounding box center [629, 92] width 71 height 15
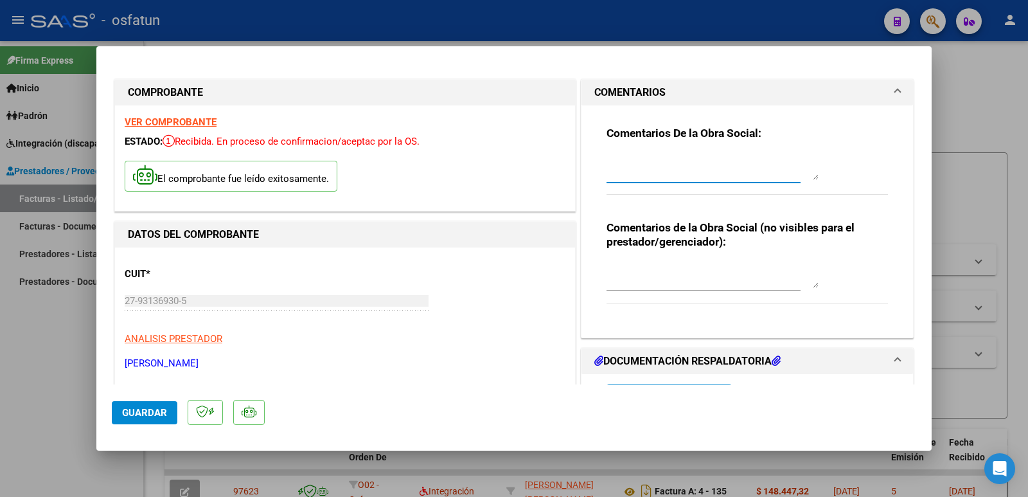
paste textarea "14001658/01 [PERSON_NAME] (41702772)"
type textarea "14001658/01 [PERSON_NAME] (41702772)"
click at [132, 420] on button "Guardar" at bounding box center [145, 412] width 66 height 23
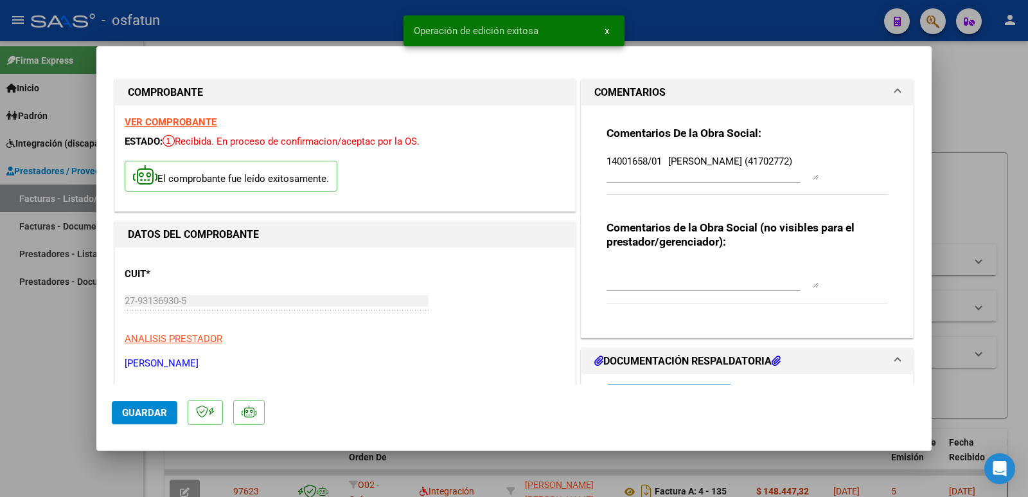
click at [130, 423] on button "Guardar" at bounding box center [145, 412] width 66 height 23
click at [66, 395] on div at bounding box center [514, 248] width 1028 height 497
type input "$ 0,00"
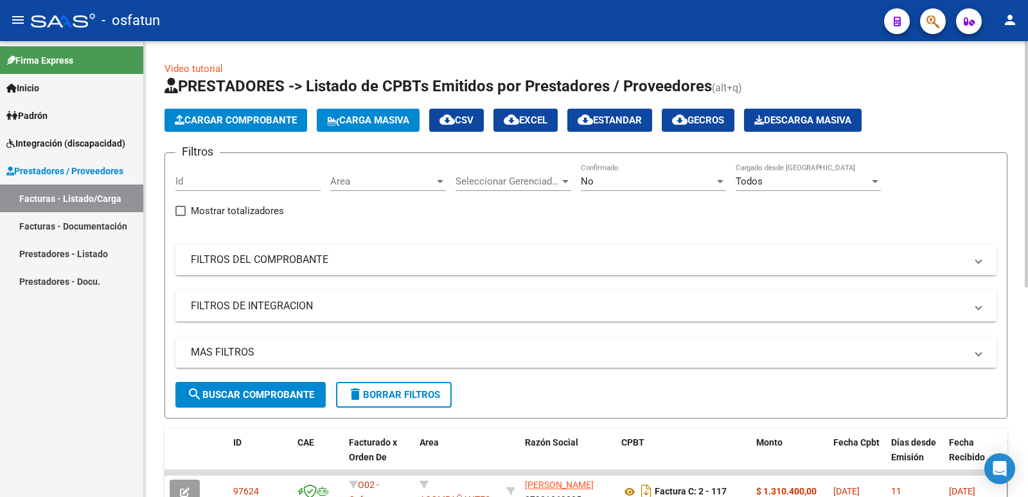
click at [277, 117] on span "Cargar Comprobante" at bounding box center [236, 120] width 122 height 12
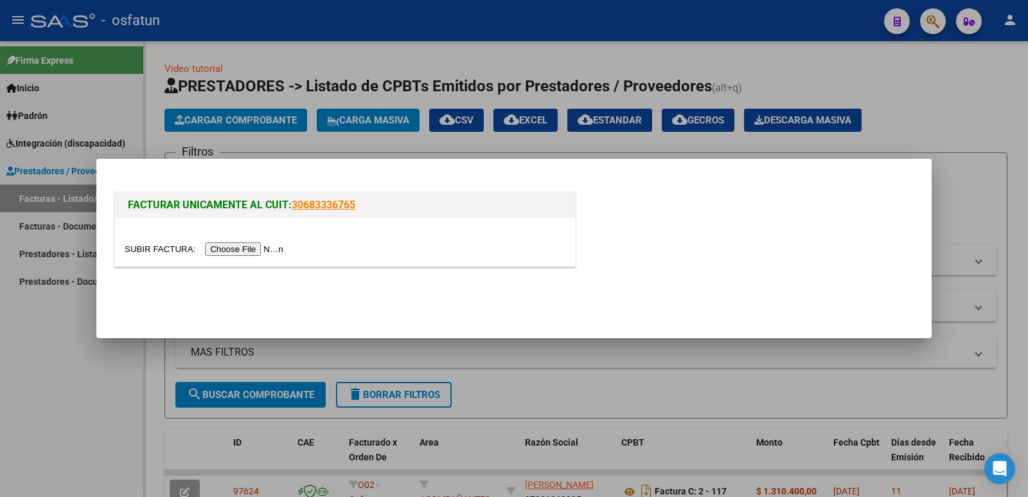
click at [249, 247] on input "file" at bounding box center [206, 248] width 163 height 13
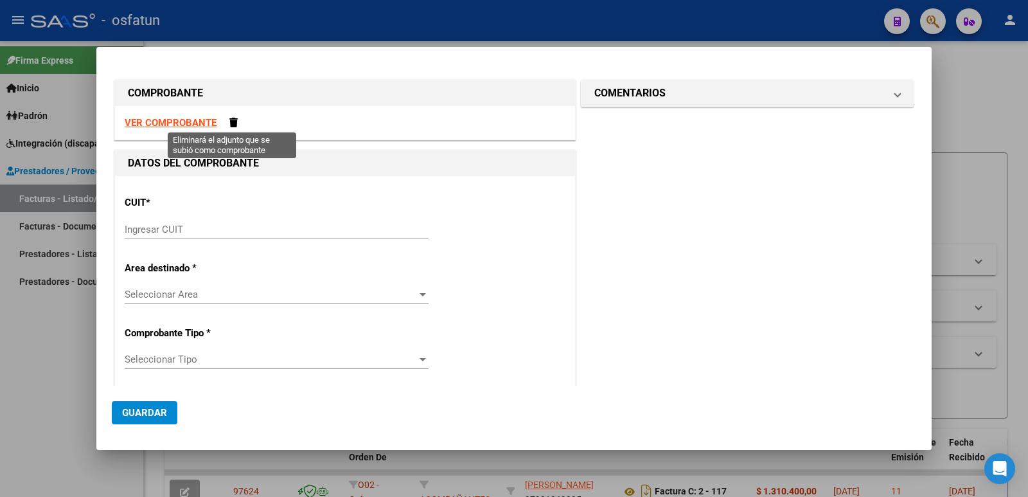
click at [231, 125] on span at bounding box center [233, 123] width 8 height 10
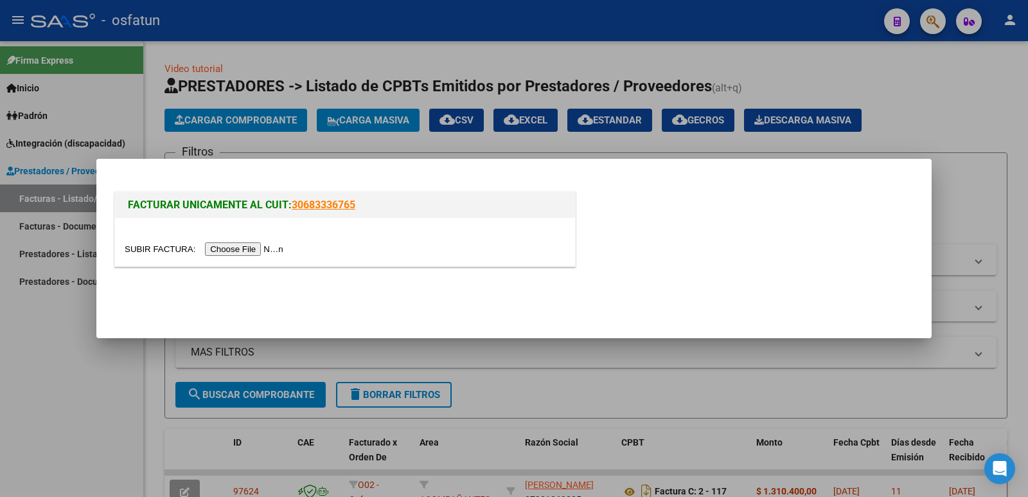
click at [66, 480] on div at bounding box center [514, 248] width 1028 height 497
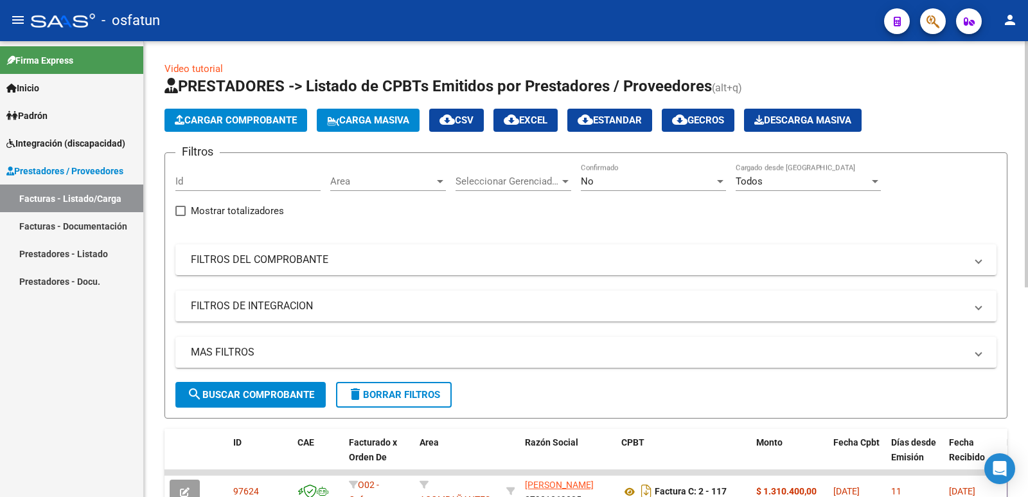
click at [206, 121] on span "Cargar Comprobante" at bounding box center [236, 120] width 122 height 12
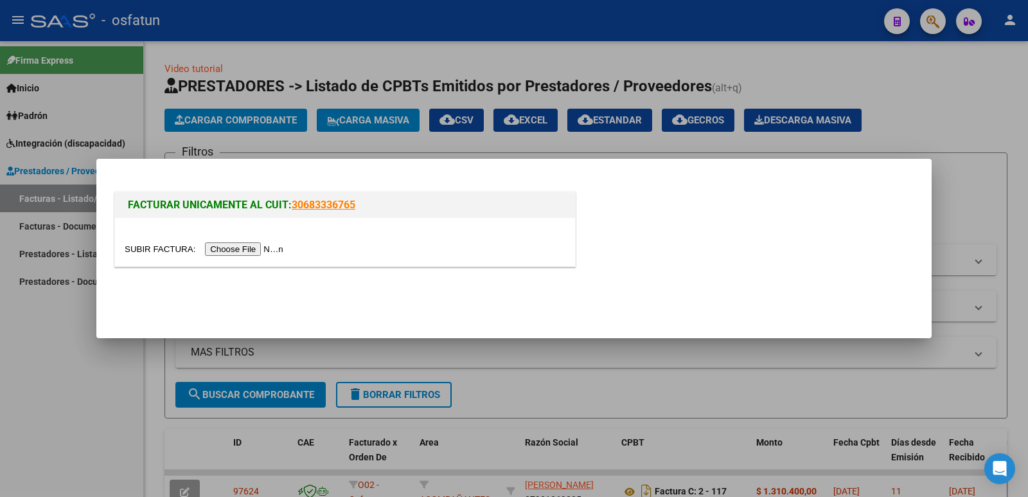
click at [239, 251] on input "file" at bounding box center [206, 248] width 163 height 13
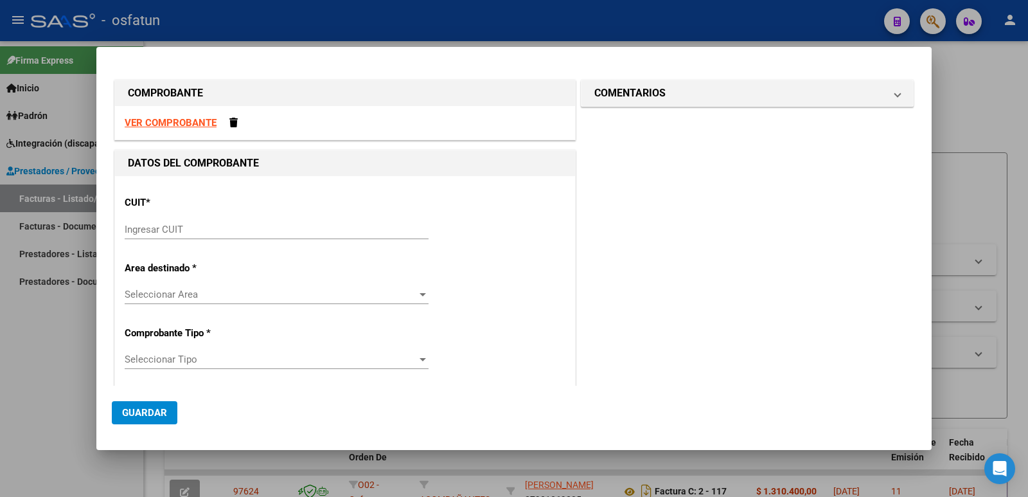
click at [273, 224] on input "Ingresar CUIT" at bounding box center [277, 230] width 304 height 12
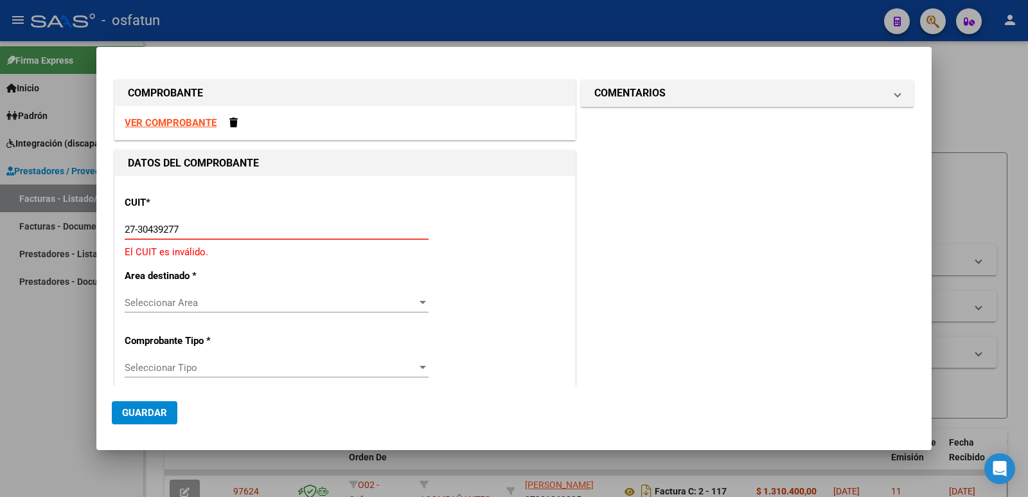
type input "27-30439277-6"
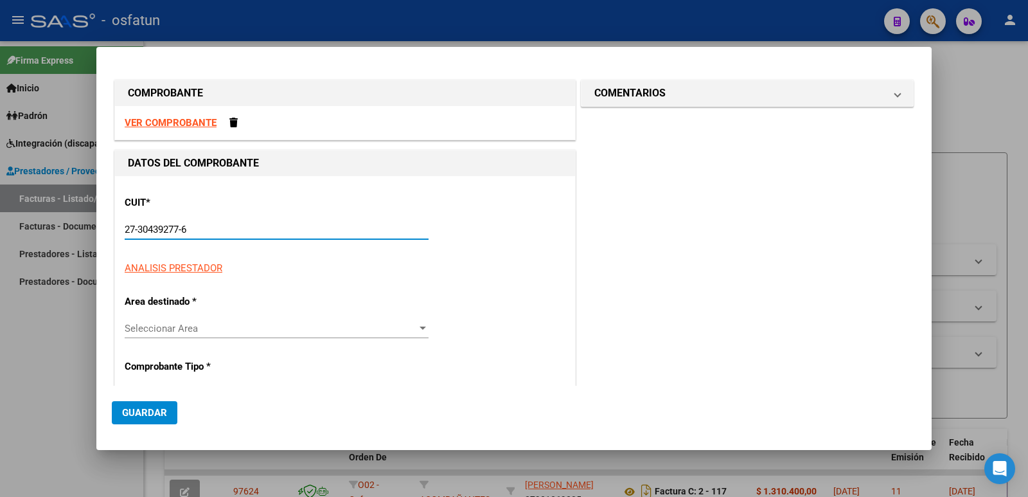
type input "1"
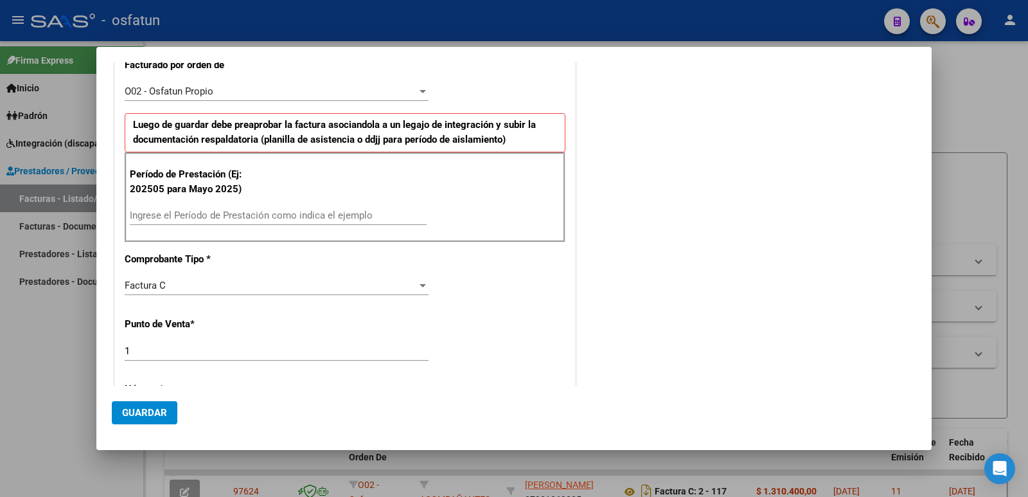
scroll to position [321, 0]
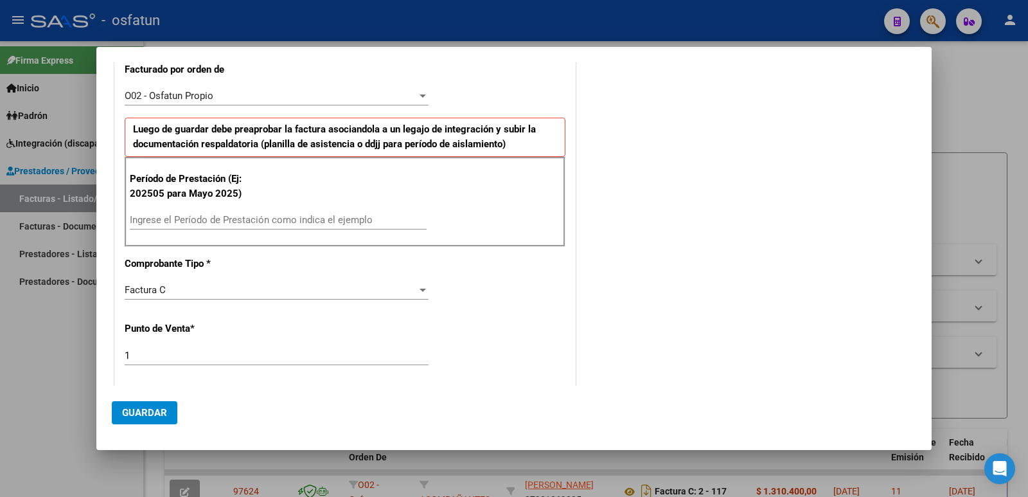
type input "27-30439277-6"
click at [267, 226] on input "Ingrese el Período de Prestación como indica el ejemplo" at bounding box center [278, 220] width 297 height 12
type input "202509"
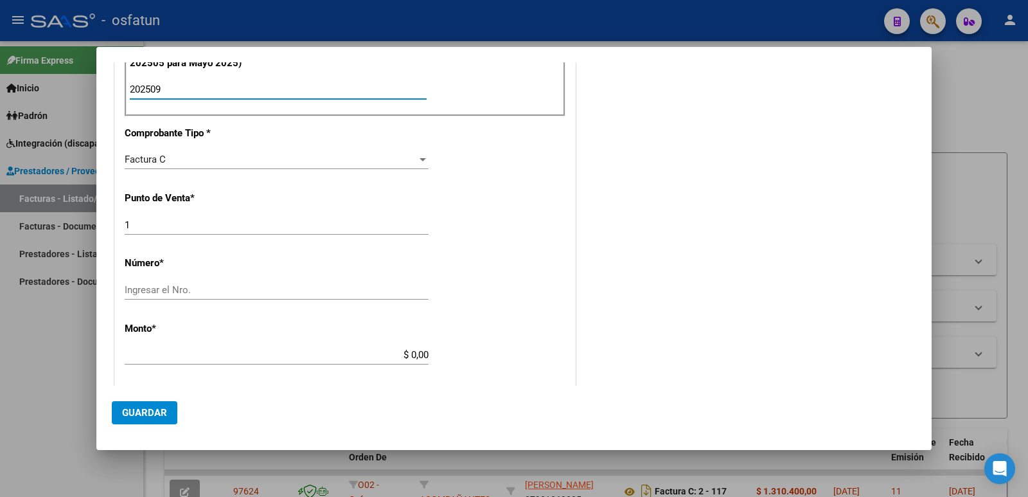
scroll to position [514, 0]
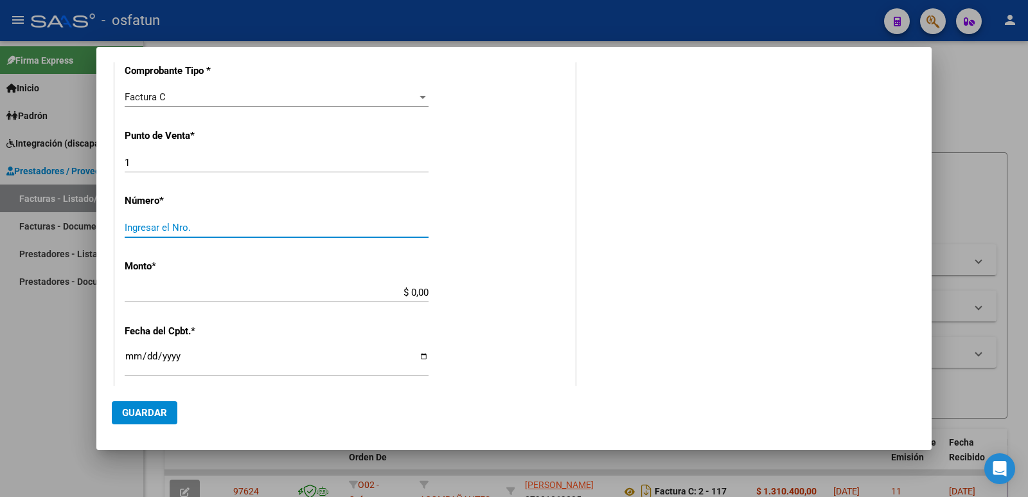
click at [220, 229] on input "Ingresar el Nro." at bounding box center [277, 228] width 304 height 12
type input "00000701"
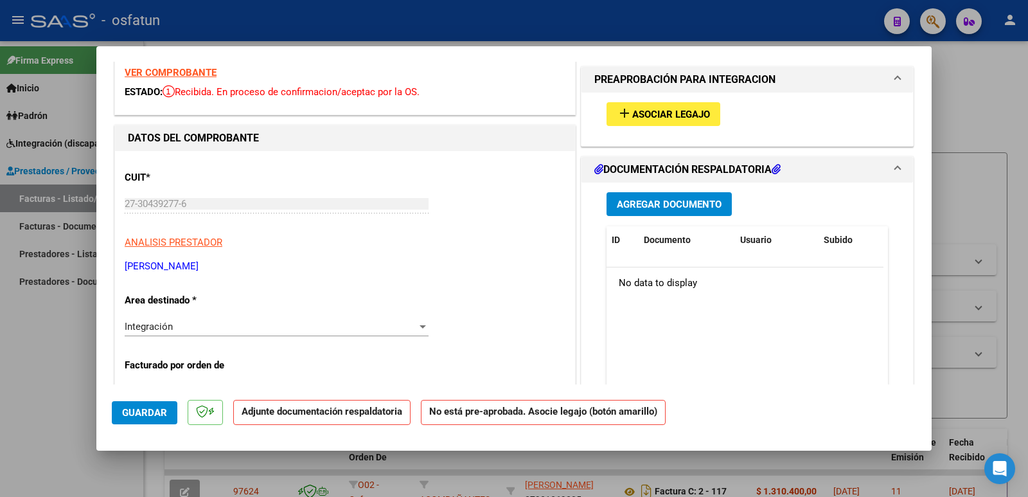
scroll to position [0, 0]
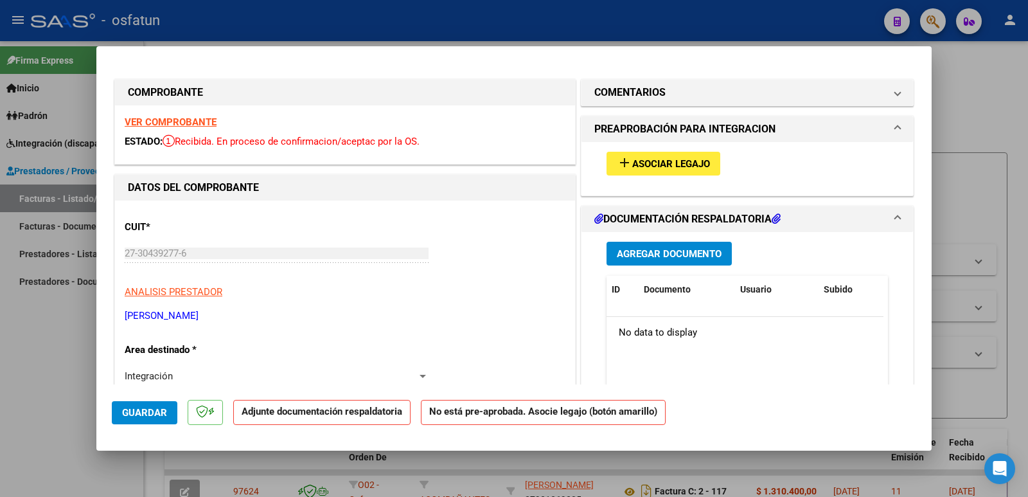
click at [650, 165] on span "Asociar Legajo" at bounding box center [671, 164] width 78 height 12
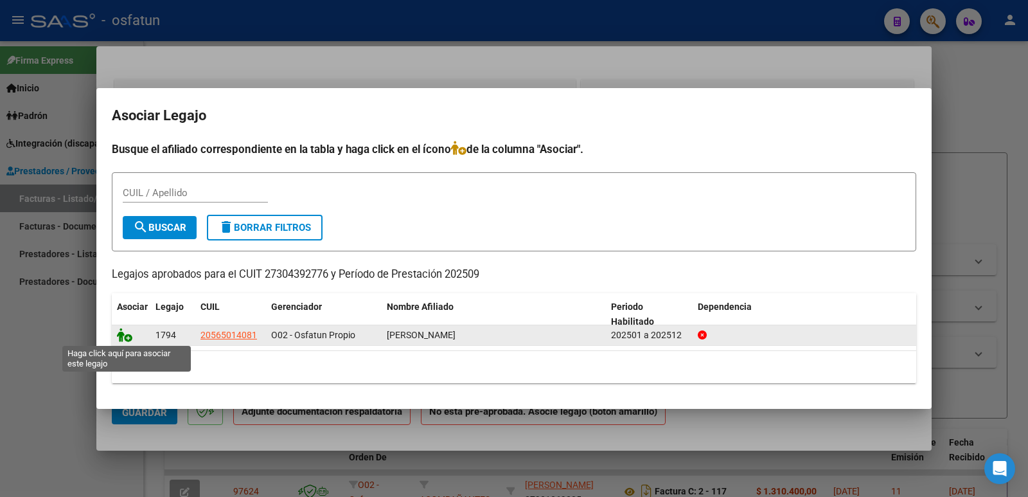
click at [123, 337] on icon at bounding box center [124, 335] width 15 height 14
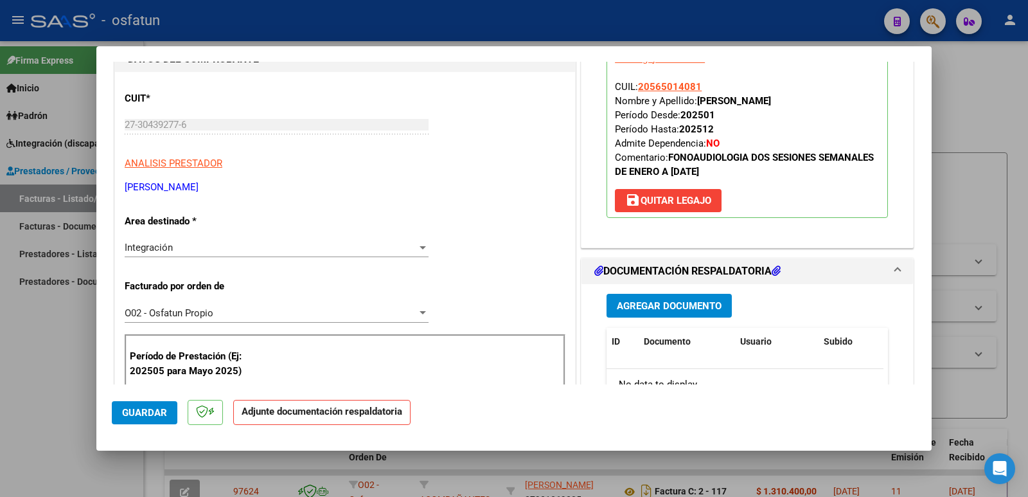
scroll to position [257, 0]
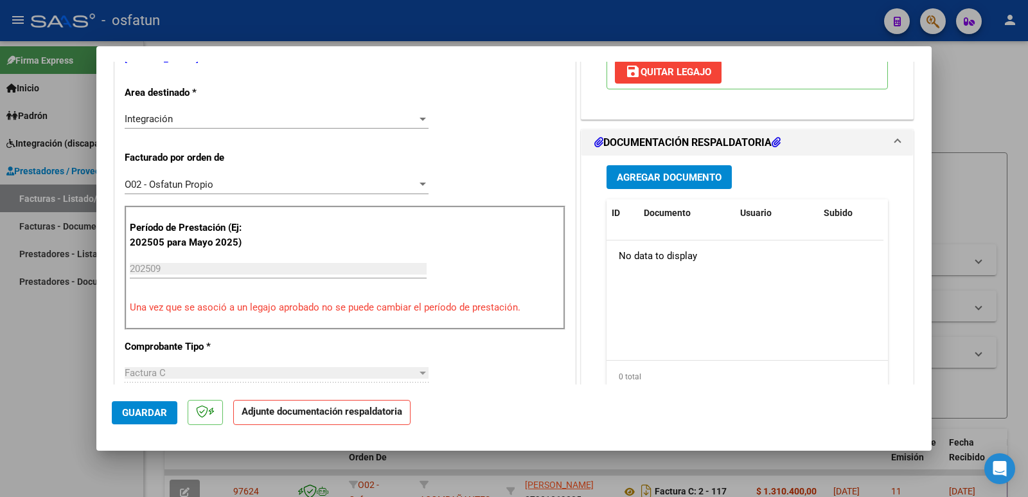
click at [631, 172] on span "Agregar Documento" at bounding box center [669, 178] width 105 height 12
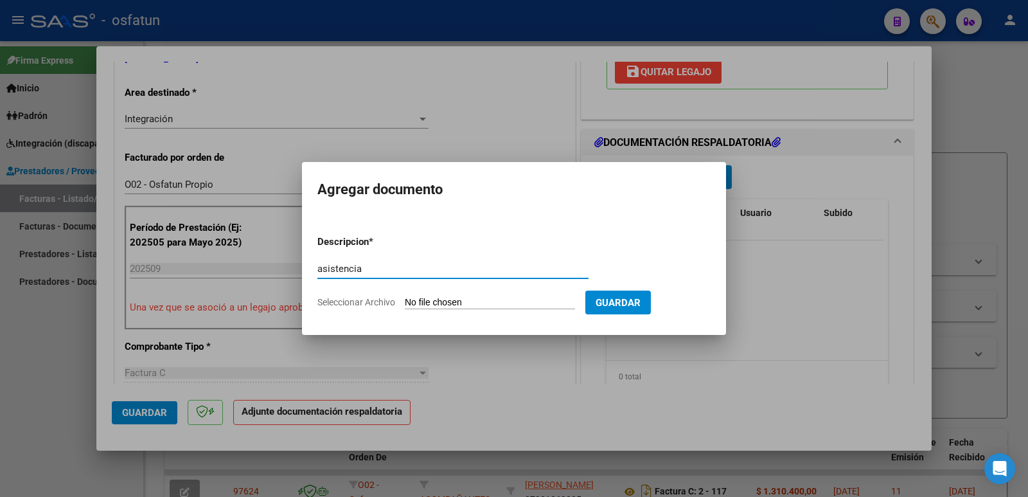
type input "asistencia"
click at [433, 309] on form "Descripcion * asistencia Escriba aquí una descripcion Seleccionar Archivo Guard…" at bounding box center [513, 272] width 393 height 94
click at [443, 300] on input "Seleccionar Archivo" at bounding box center [490, 303] width 170 height 12
type input "C:\fakepath\1001819819.jpg"
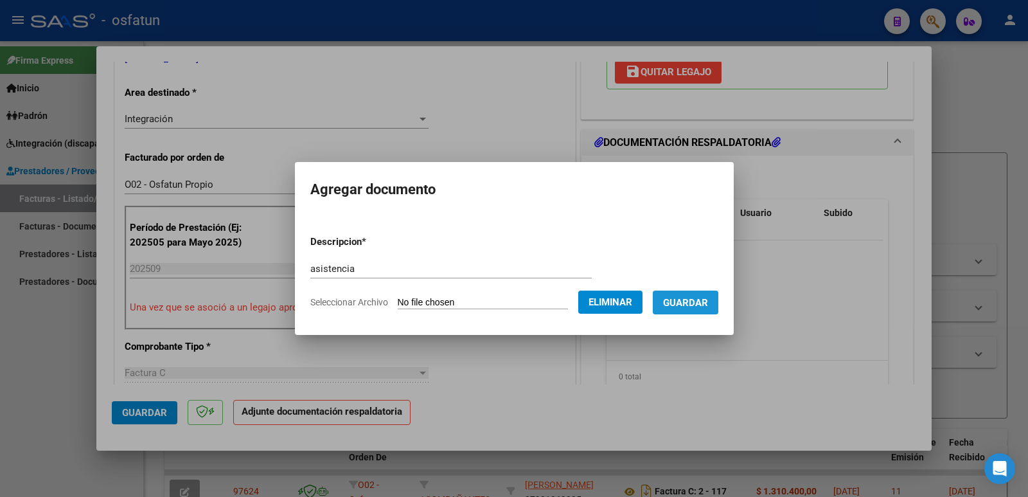
click at [706, 297] on span "Guardar" at bounding box center [685, 303] width 45 height 12
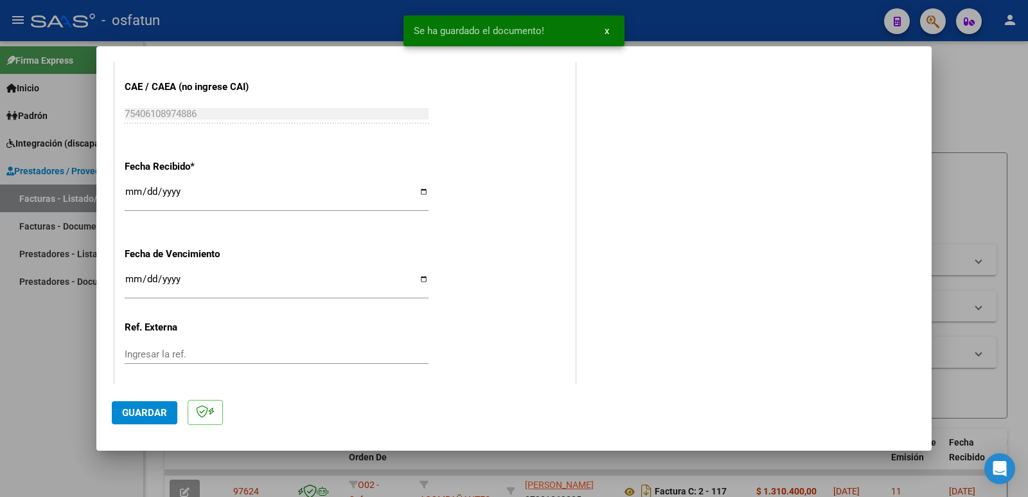
scroll to position [919, 0]
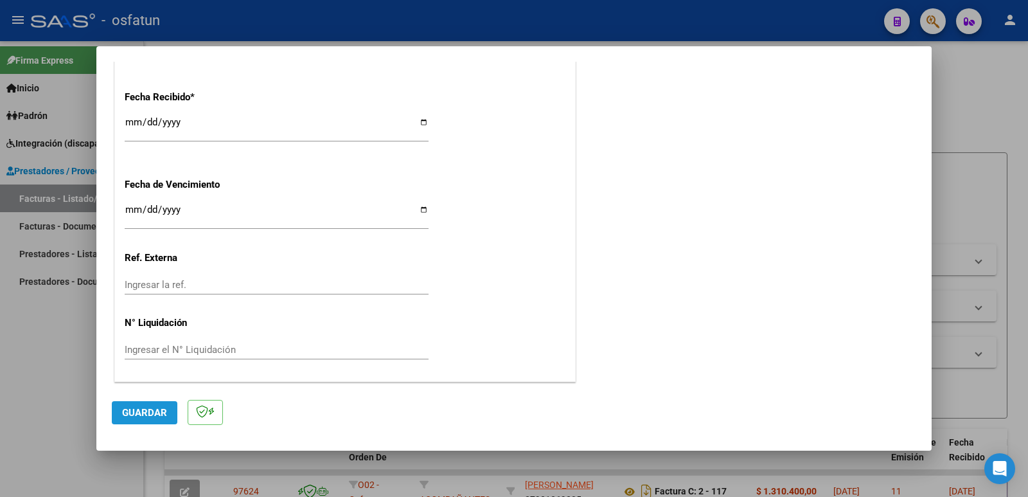
click at [160, 416] on span "Guardar" at bounding box center [144, 413] width 45 height 12
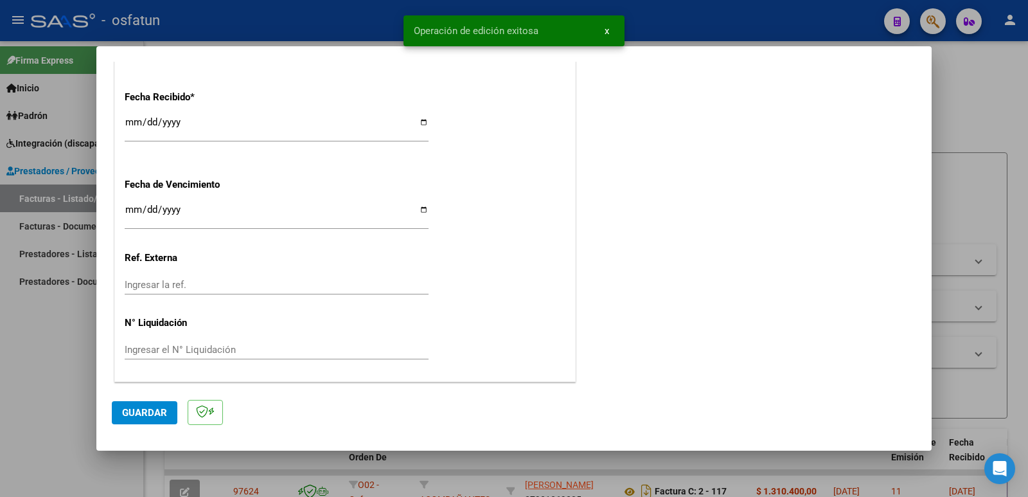
click at [160, 416] on span "Guardar" at bounding box center [144, 413] width 45 height 12
click at [173, 413] on button "Guardar" at bounding box center [145, 412] width 66 height 23
click at [151, 413] on span "Guardar" at bounding box center [144, 413] width 45 height 12
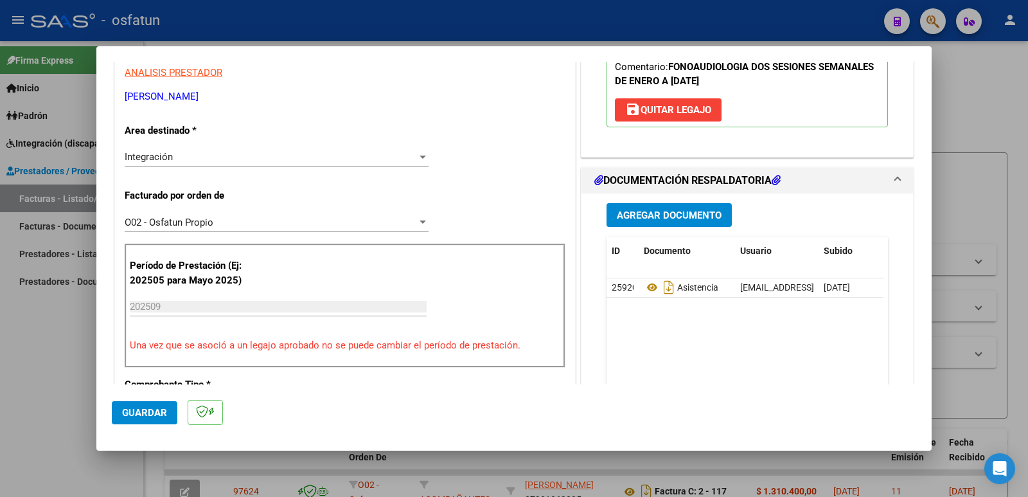
scroll to position [84, 0]
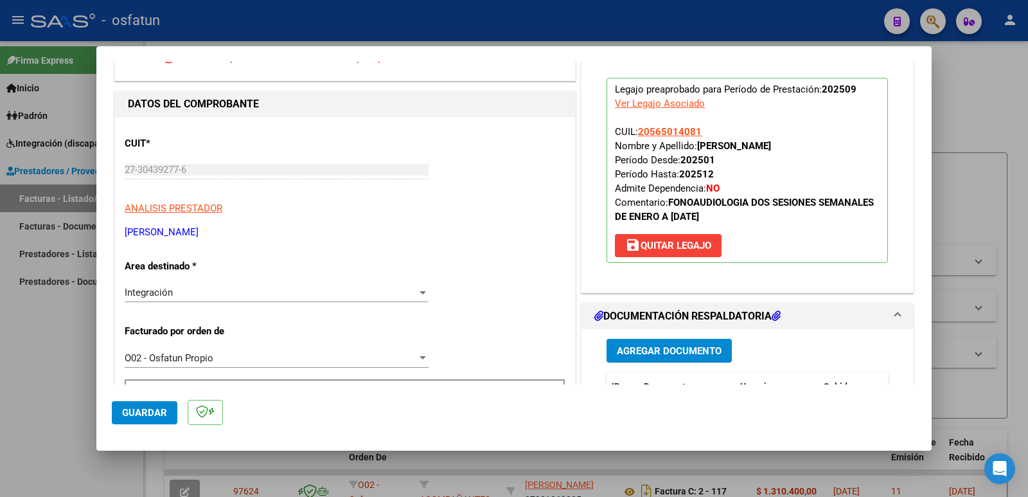
click at [159, 418] on span "Guardar" at bounding box center [144, 413] width 45 height 12
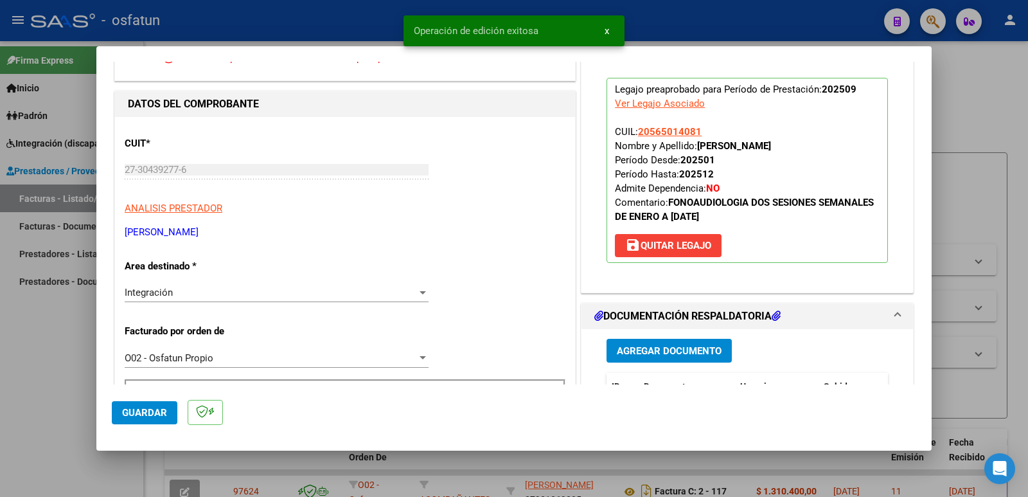
click at [64, 394] on div at bounding box center [514, 248] width 1028 height 497
type input "$ 0,00"
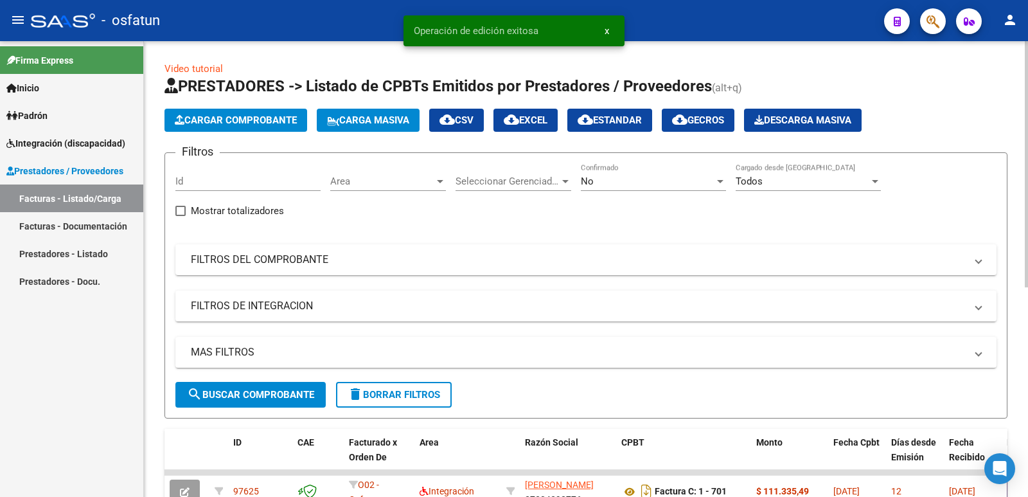
click at [211, 118] on span "Cargar Comprobante" at bounding box center [236, 120] width 122 height 12
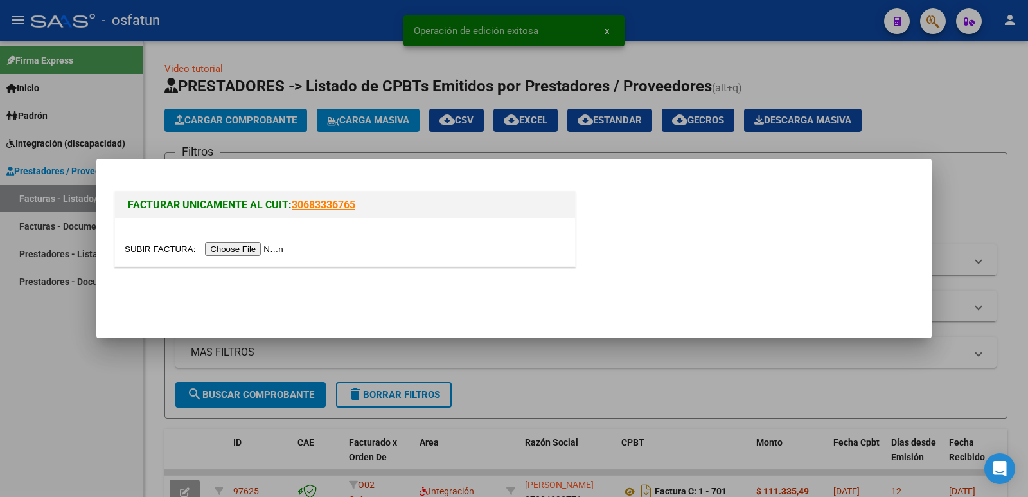
click at [253, 253] on input "file" at bounding box center [206, 248] width 163 height 13
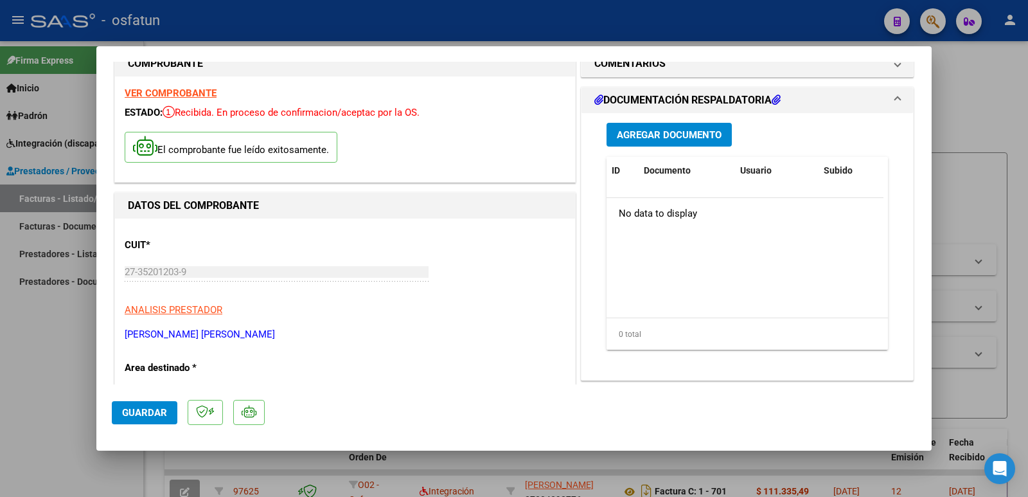
scroll to position [0, 0]
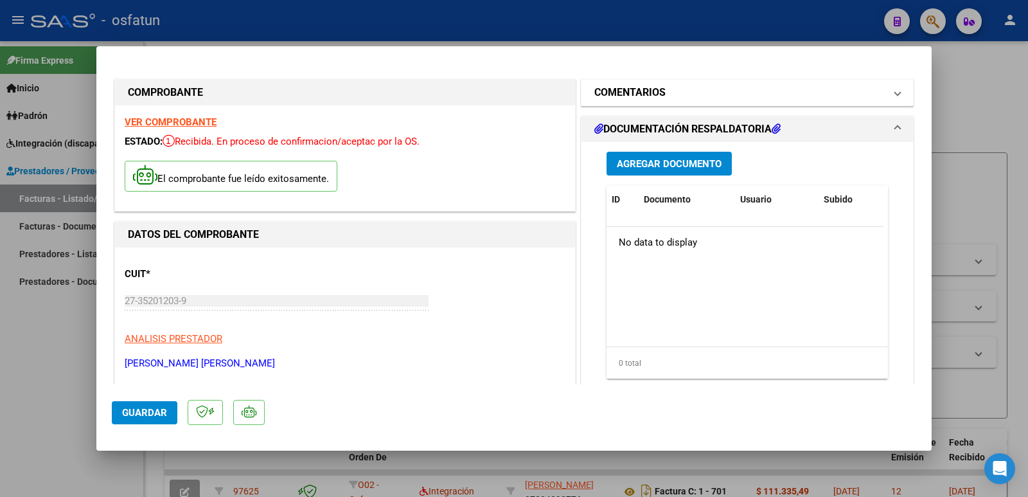
click at [621, 89] on h1 "COMENTARIOS" at bounding box center [629, 92] width 71 height 15
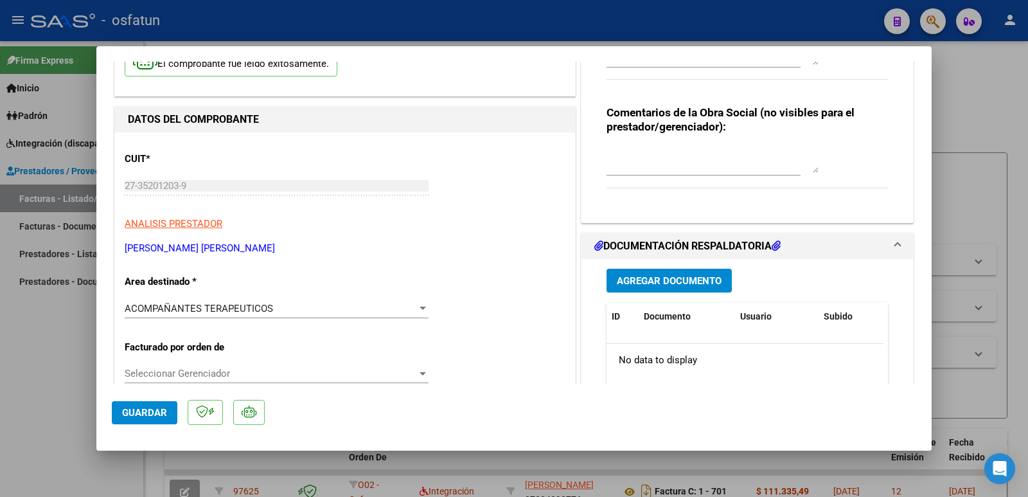
scroll to position [129, 0]
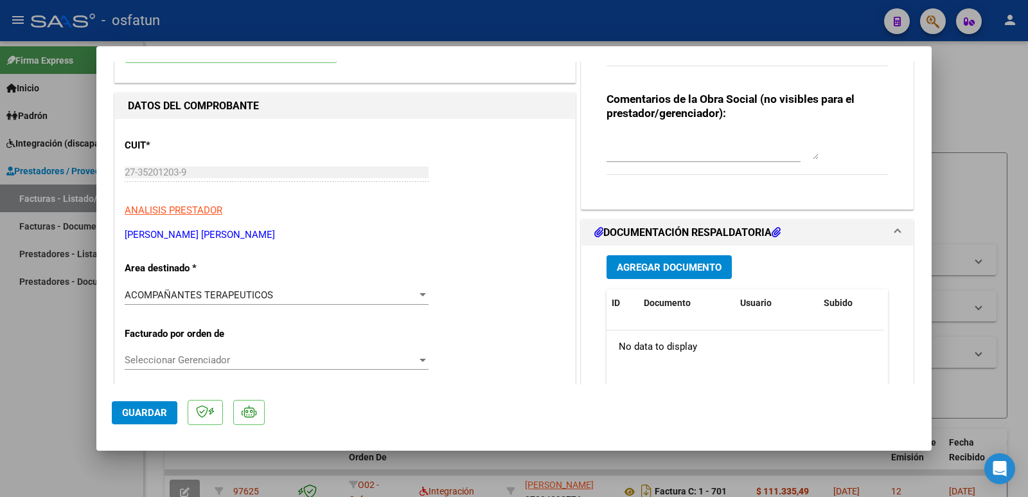
click at [675, 264] on span "Agregar Documento" at bounding box center [669, 268] width 105 height 12
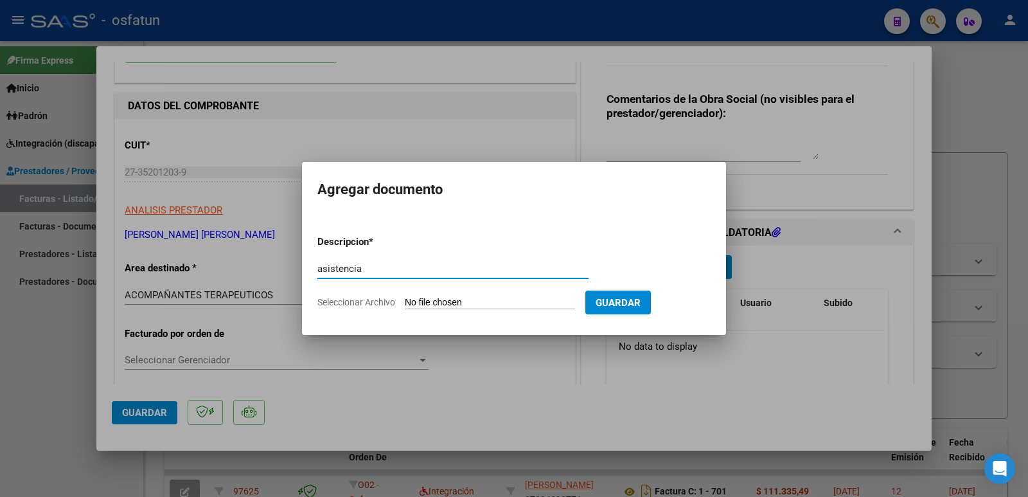
type input "asistencia"
click at [438, 304] on input "Seleccionar Archivo" at bounding box center [490, 303] width 170 height 12
type input "C:\fakepath\Planilla septiembre.pdf"
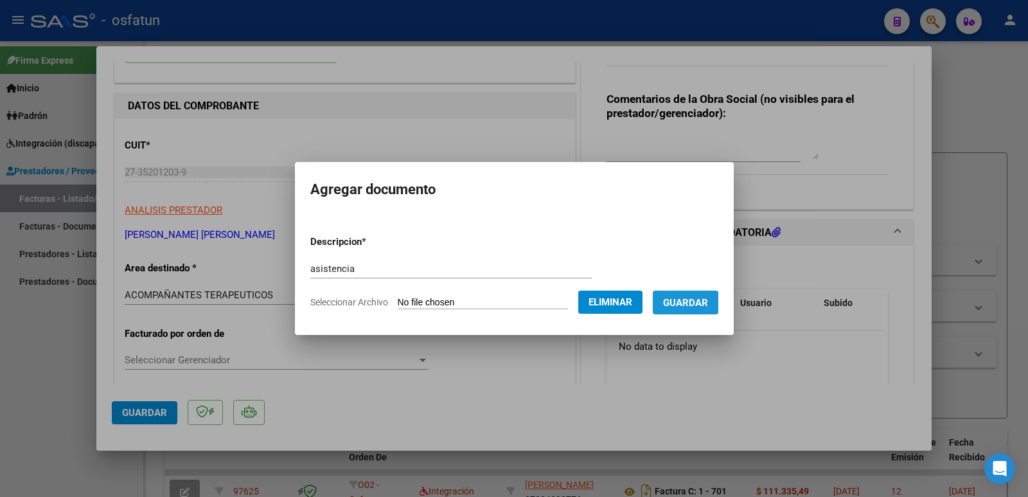
click at [694, 308] on span "Guardar" at bounding box center [685, 303] width 45 height 12
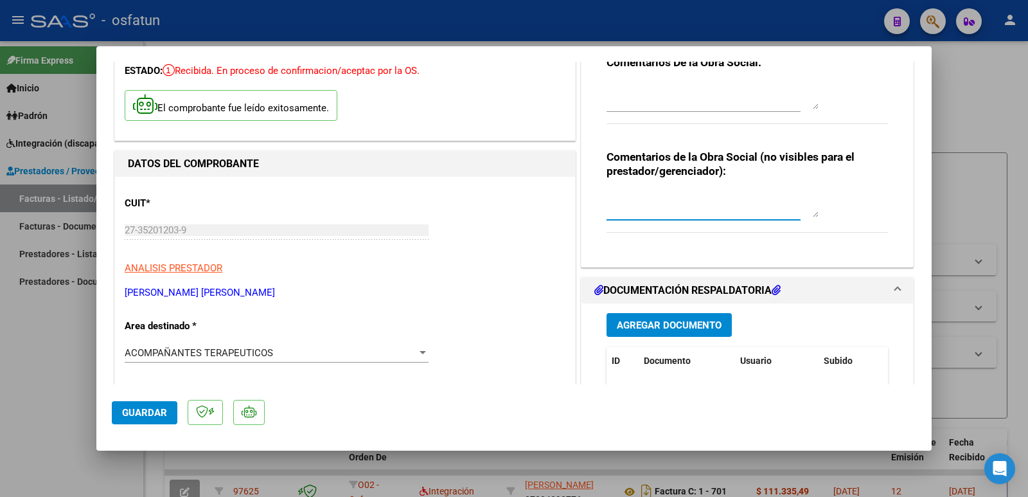
scroll to position [0, 0]
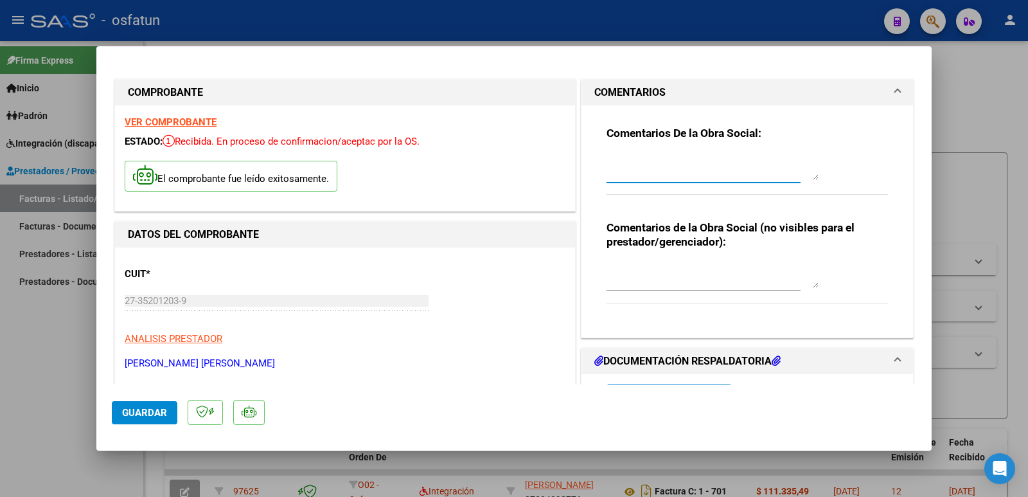
click at [642, 173] on textarea at bounding box center [713, 167] width 212 height 26
paste textarea "18833545/03 [PERSON_NAME] (52187401)"
type textarea "18833545/03 [PERSON_NAME] (52187401)"
click at [141, 405] on button "Guardar" at bounding box center [145, 412] width 66 height 23
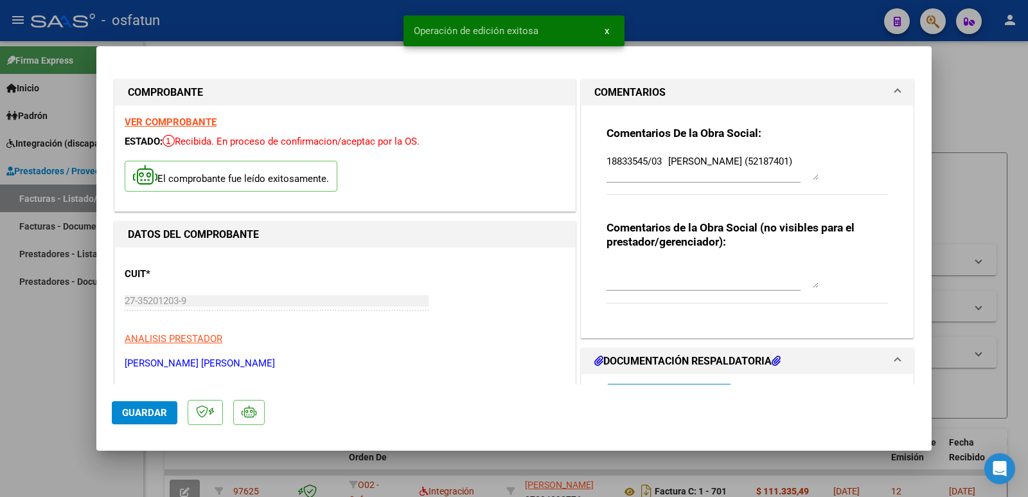
click at [141, 405] on button "Guardar" at bounding box center [145, 412] width 66 height 23
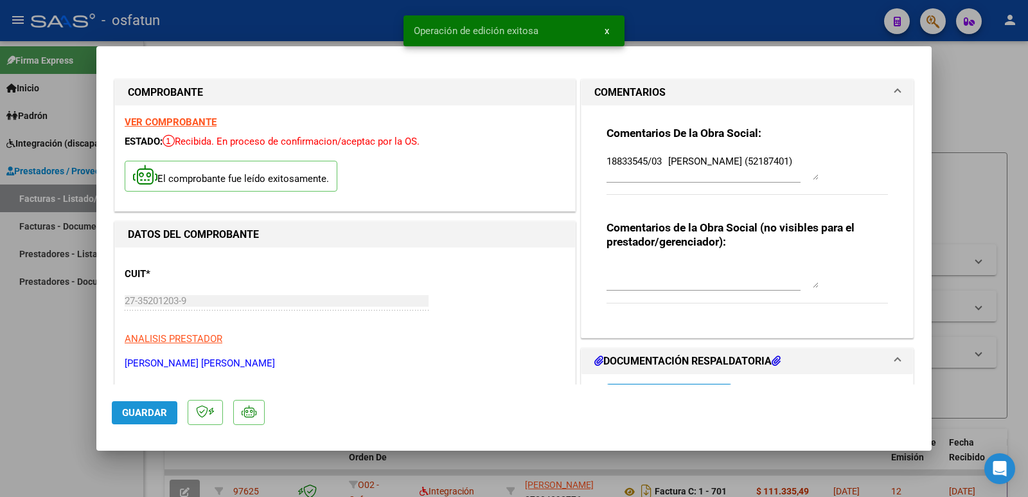
click at [141, 405] on button "Guardar" at bounding box center [145, 412] width 66 height 23
click at [162, 416] on span "Guardar" at bounding box center [144, 413] width 45 height 12
click at [140, 404] on button "Guardar" at bounding box center [145, 412] width 66 height 23
click at [75, 376] on div at bounding box center [514, 248] width 1028 height 497
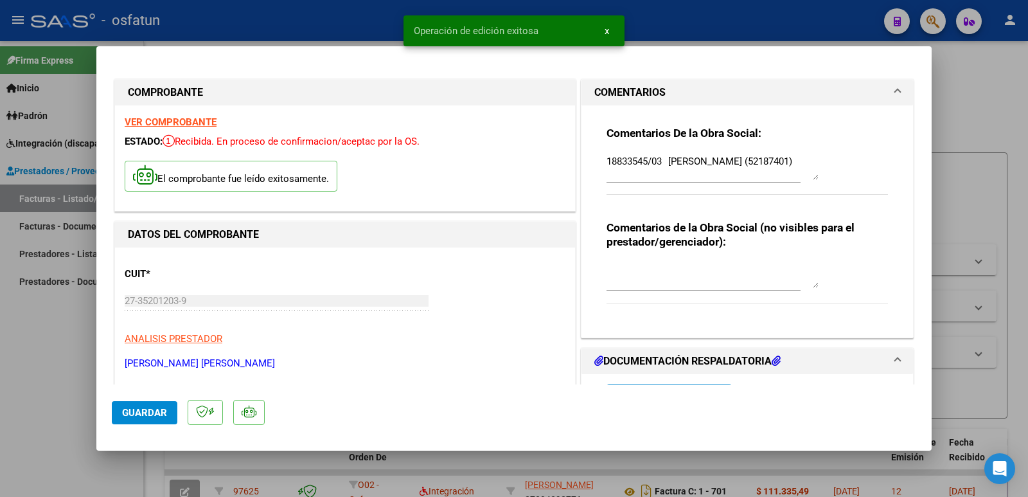
type input "$ 0,00"
